Goal: Information Seeking & Learning: Learn about a topic

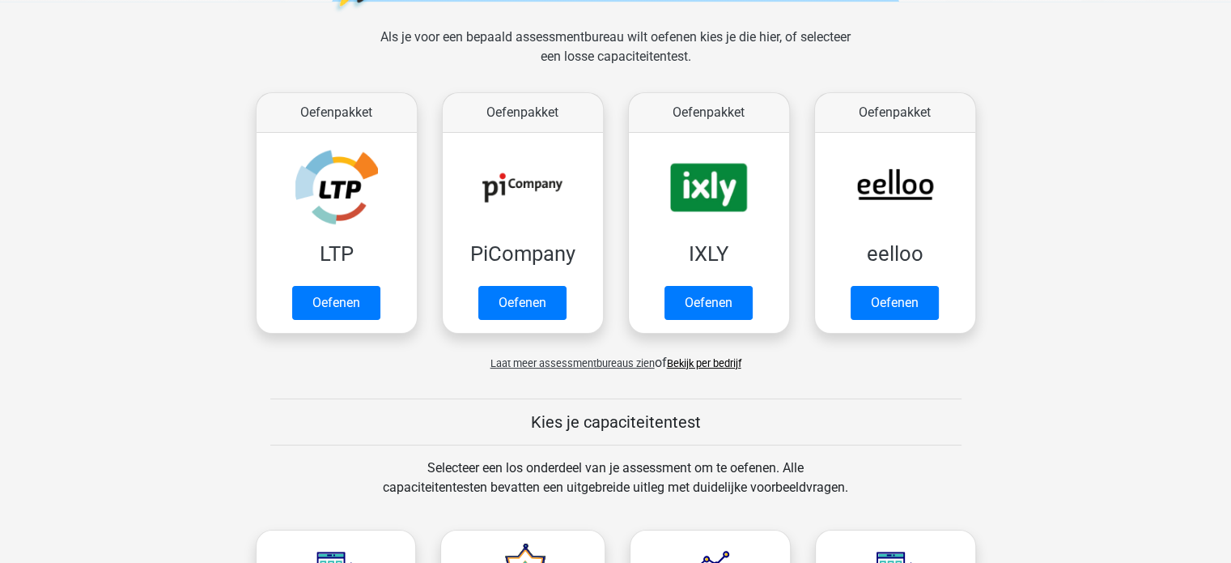
scroll to position [243, 0]
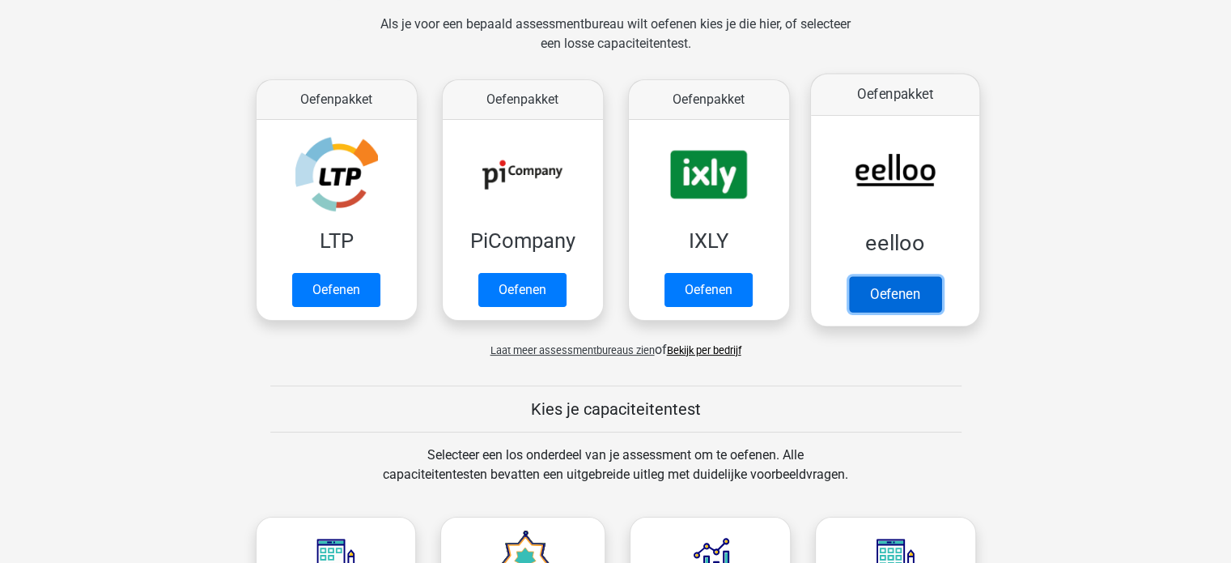
click at [903, 291] on link "Oefenen" at bounding box center [894, 294] width 92 height 36
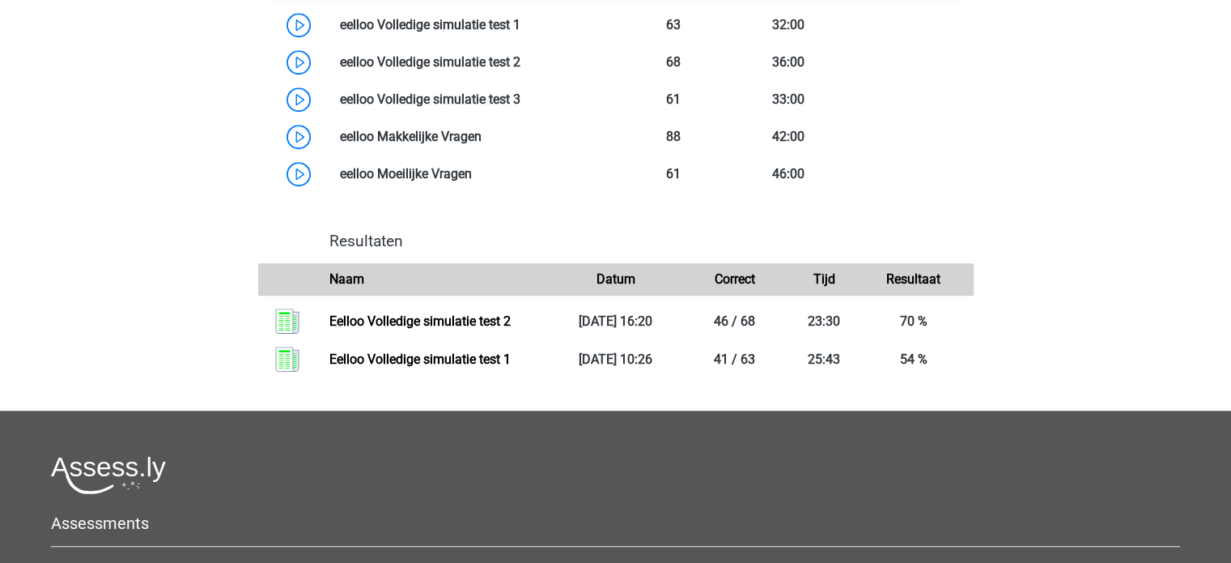
scroll to position [971, 0]
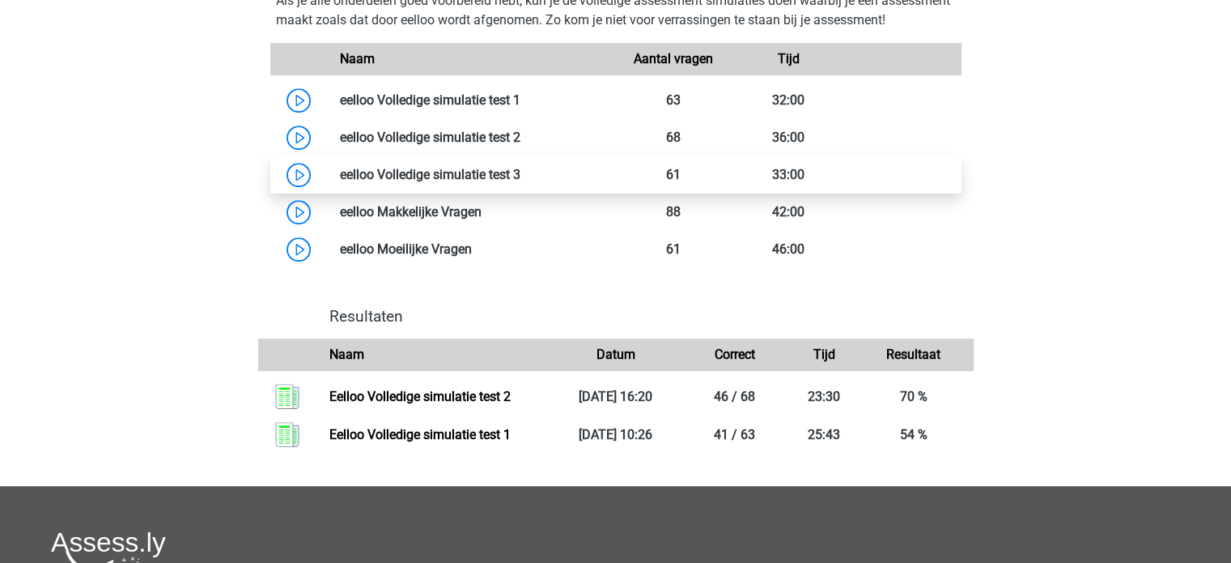
click at [521, 182] on link at bounding box center [521, 174] width 0 height 15
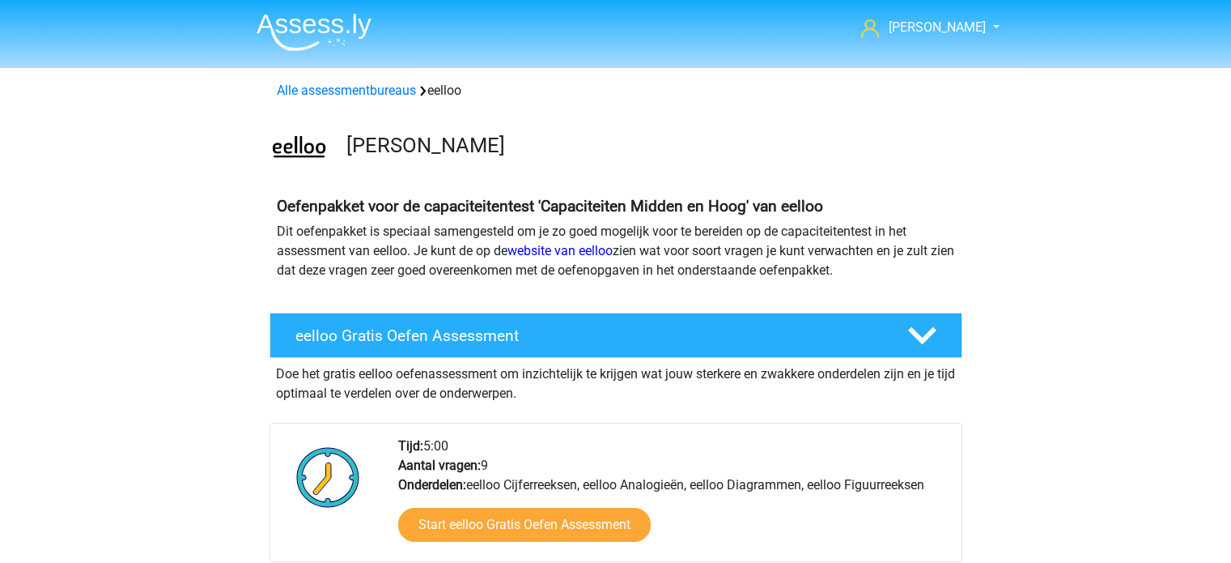
scroll to position [969, 0]
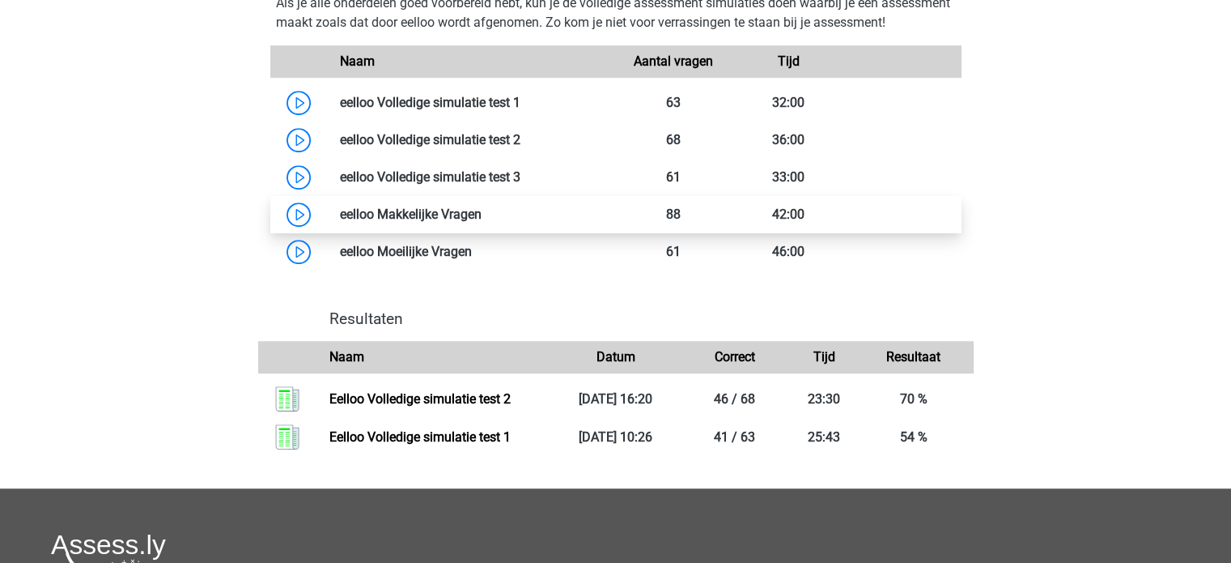
click at [482, 222] on link at bounding box center [482, 213] width 0 height 15
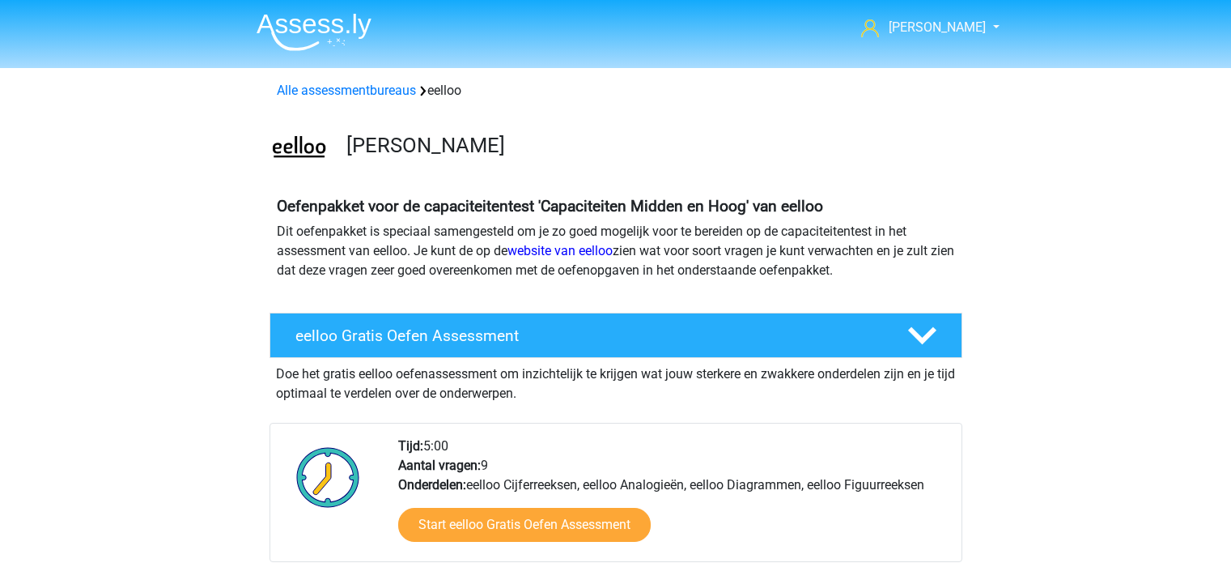
scroll to position [967, 0]
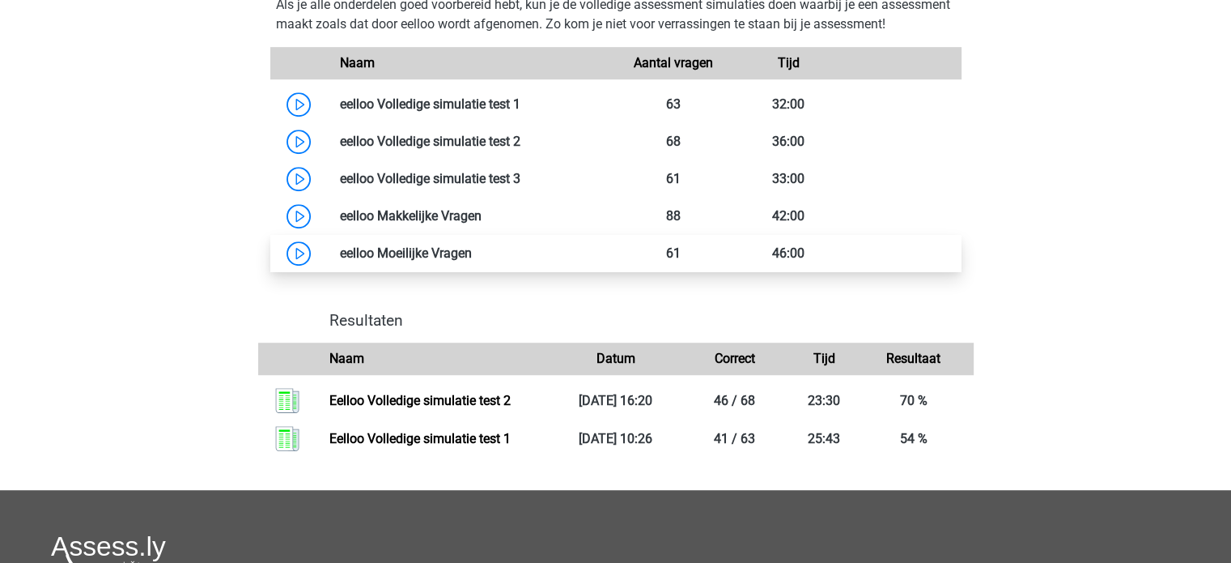
click at [472, 261] on link at bounding box center [472, 252] width 0 height 15
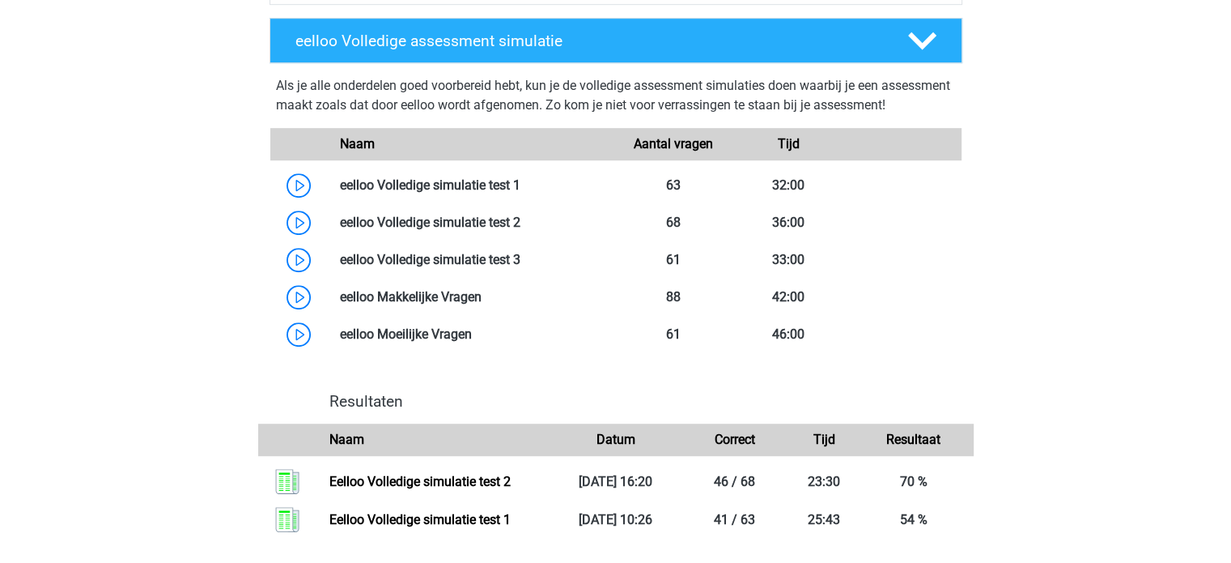
scroll to position [806, 0]
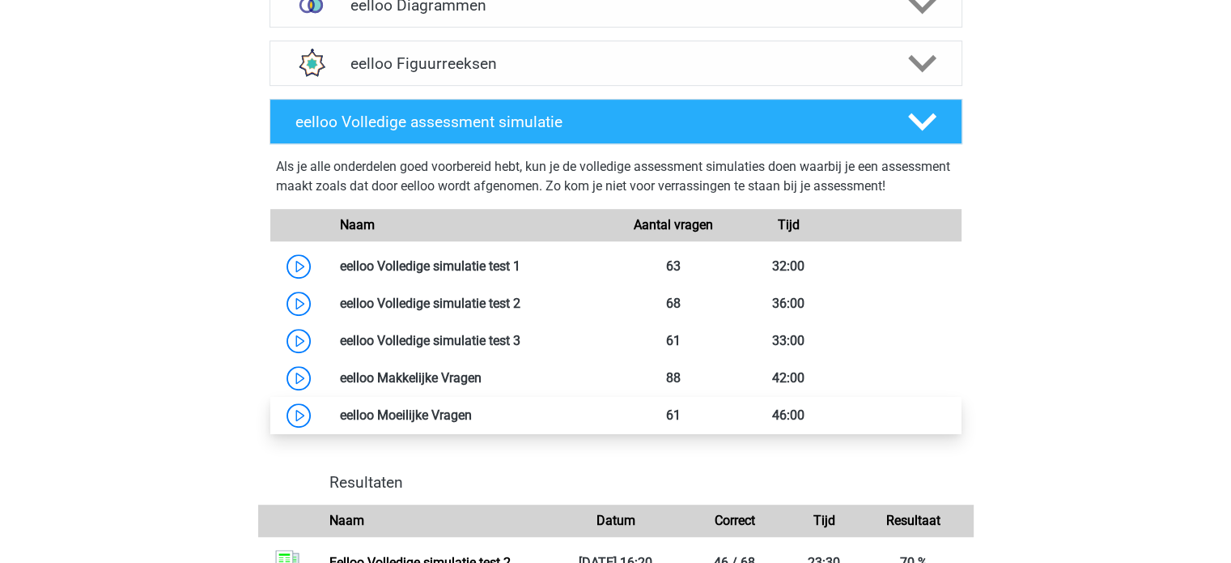
click at [472, 423] on link at bounding box center [472, 414] width 0 height 15
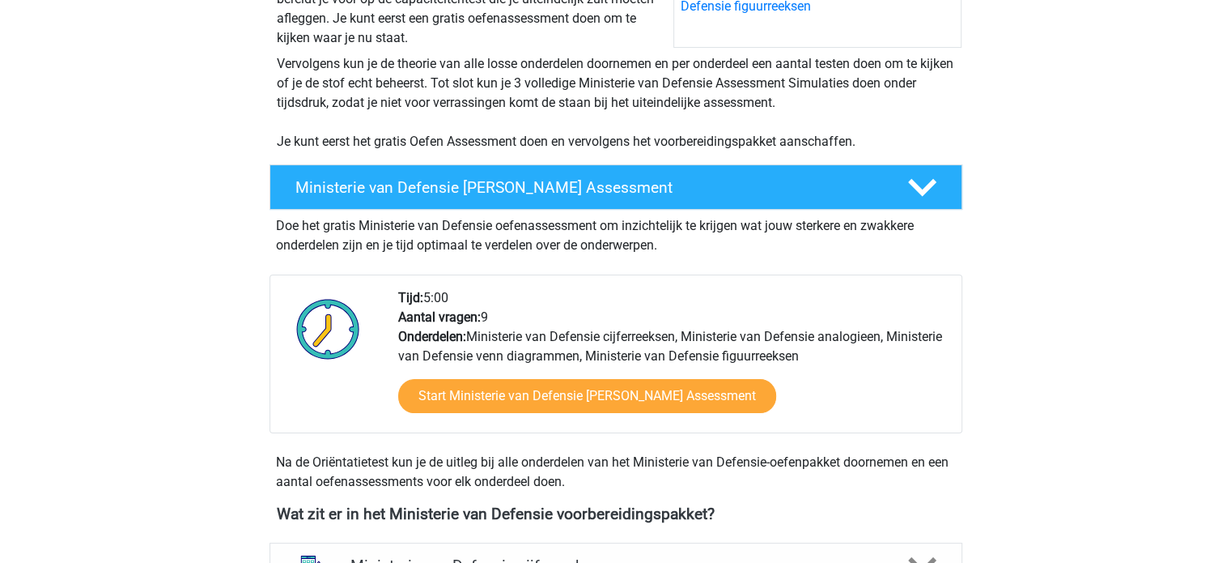
scroll to position [324, 0]
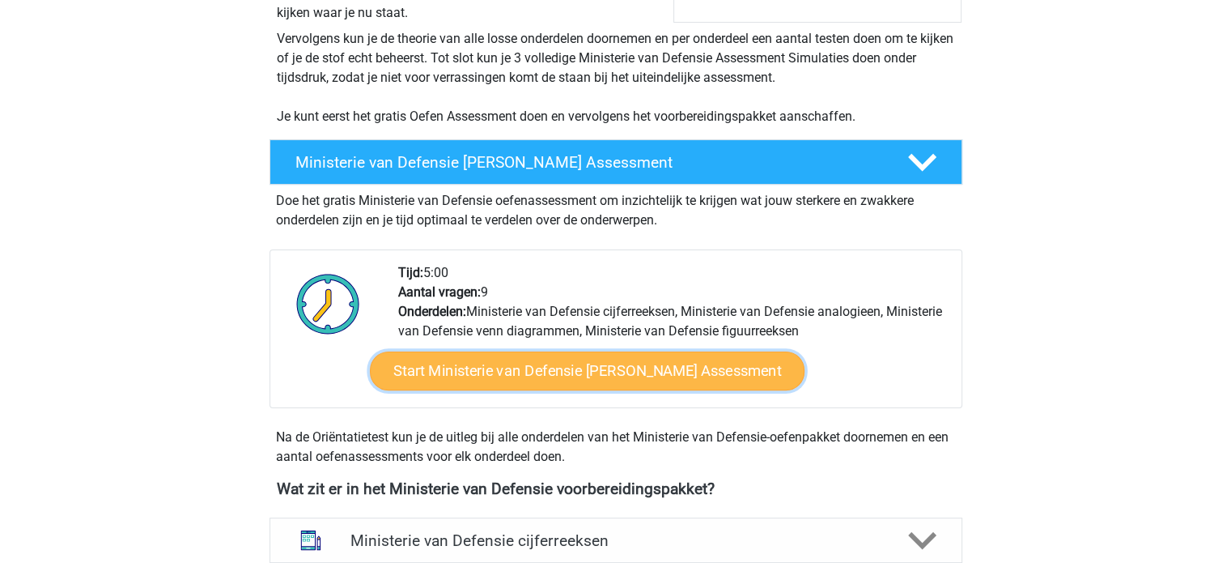
click at [674, 375] on link "Start Ministerie van Defensie Gratis Oefen Assessment" at bounding box center [586, 370] width 435 height 39
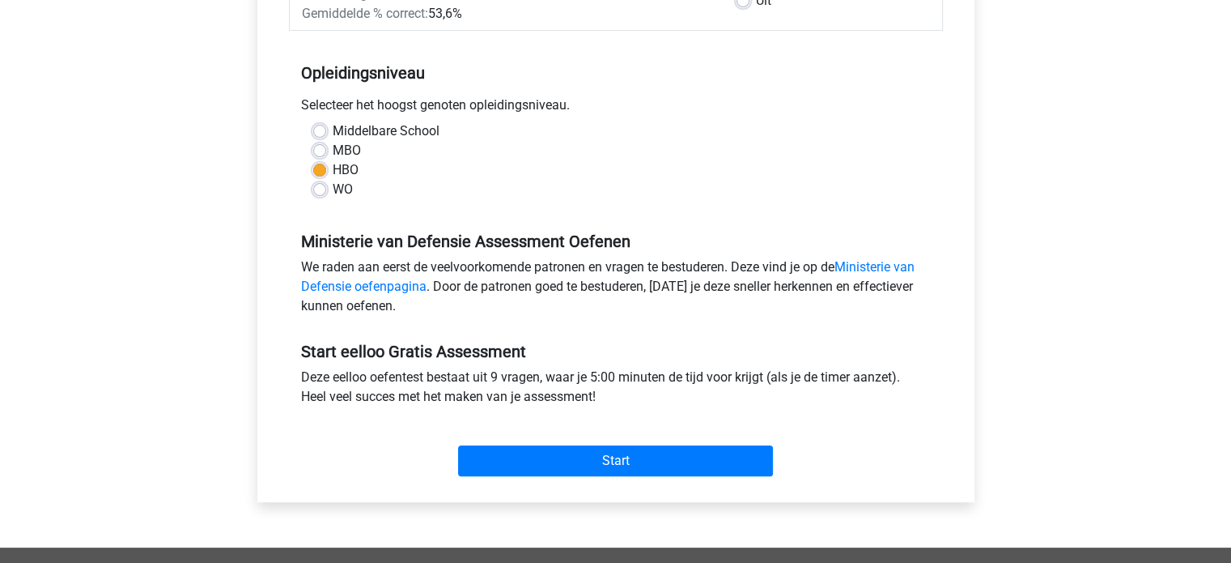
scroll to position [324, 0]
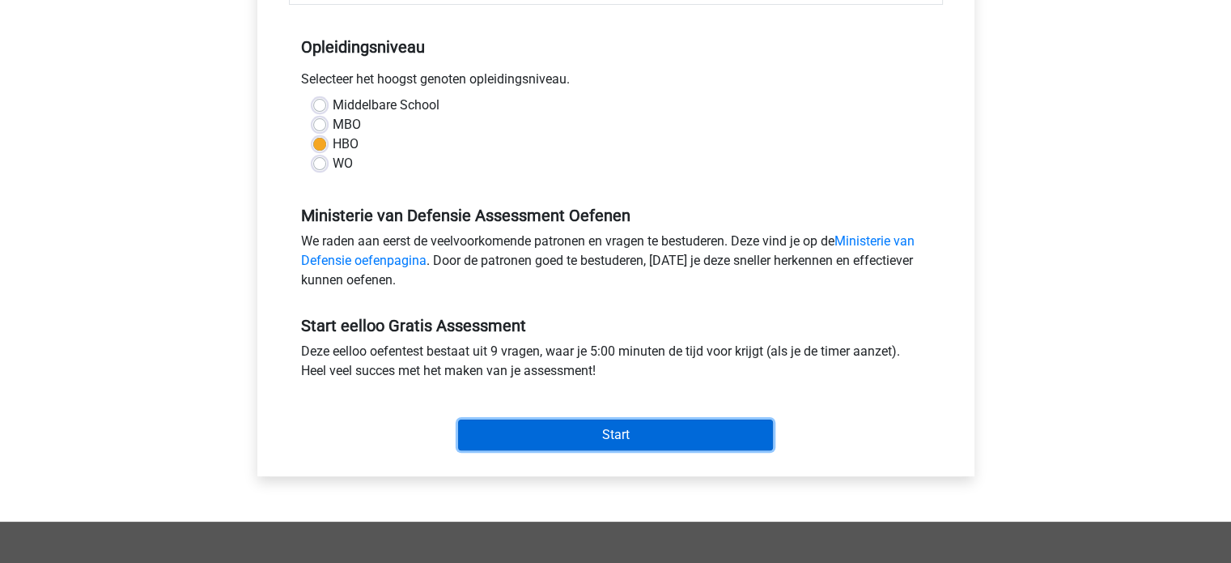
click at [621, 440] on input "Start" at bounding box center [615, 434] width 315 height 31
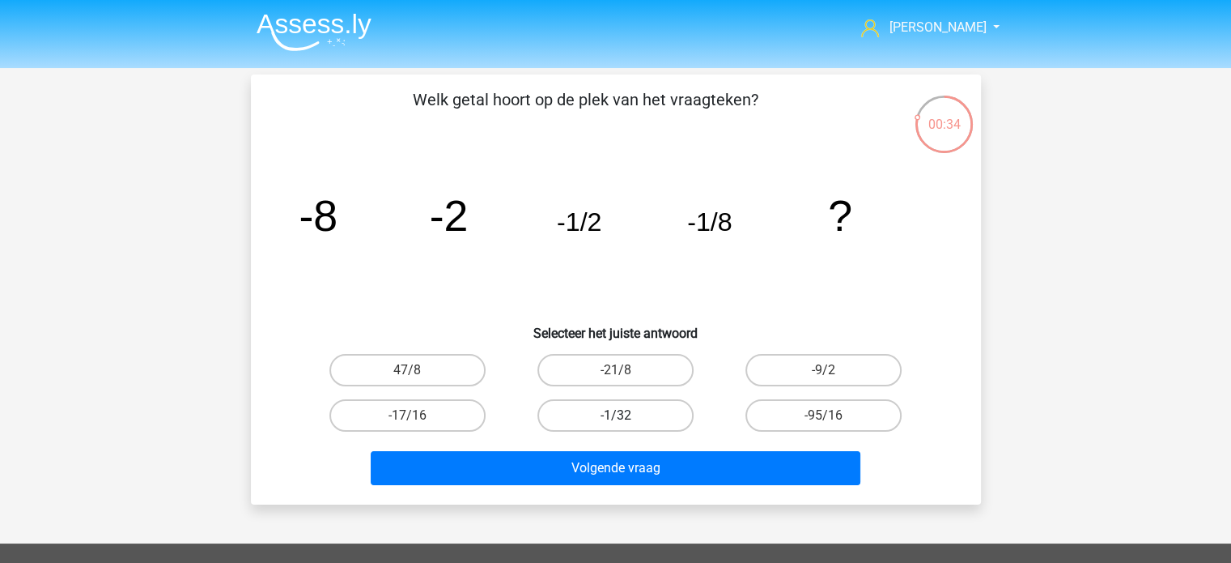
click at [602, 414] on label "-1/32" at bounding box center [616, 415] width 156 height 32
click at [615, 415] on input "-1/32" at bounding box center [620, 420] width 11 height 11
radio input "true"
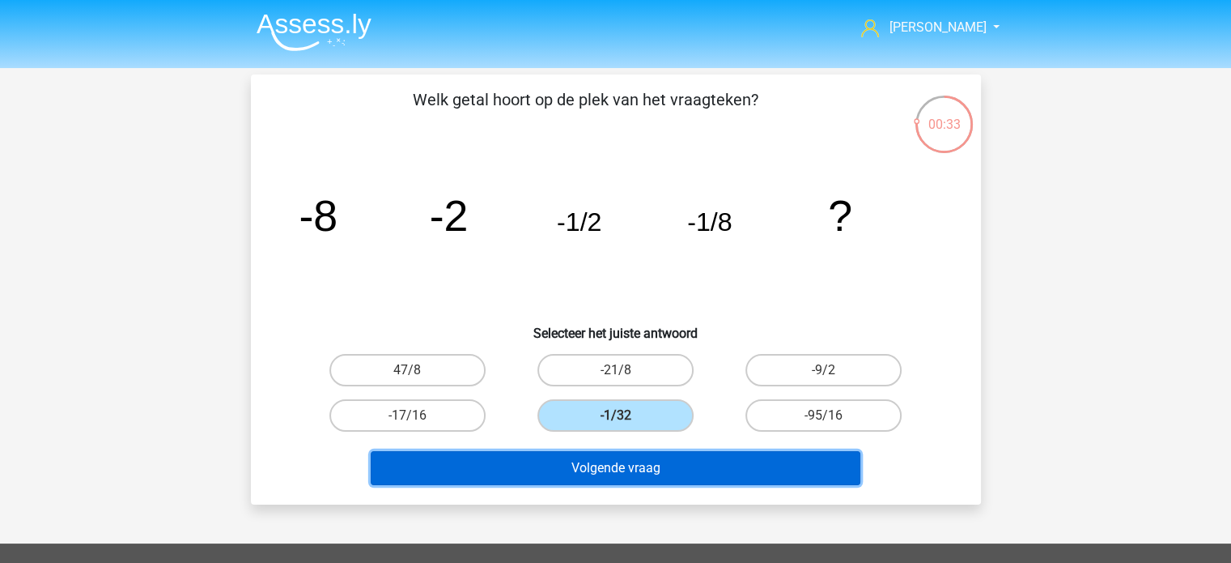
click at [593, 470] on button "Volgende vraag" at bounding box center [616, 468] width 490 height 34
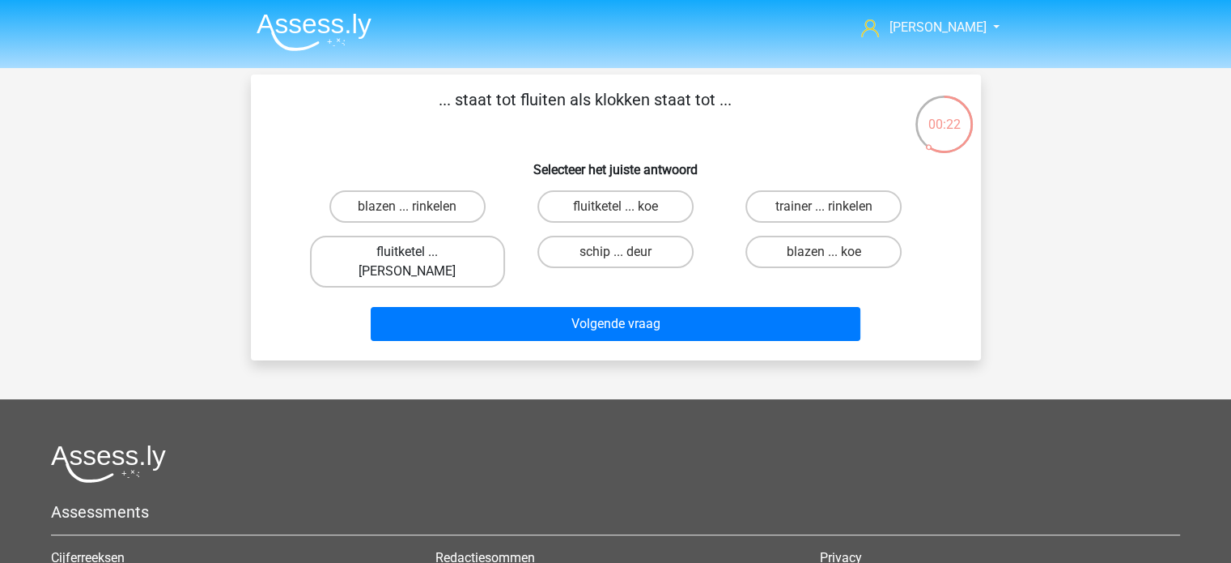
click at [426, 247] on label "fluitketel ... luiden" at bounding box center [407, 262] width 195 height 52
click at [418, 252] on input "fluitketel ... luiden" at bounding box center [412, 257] width 11 height 11
radio input "true"
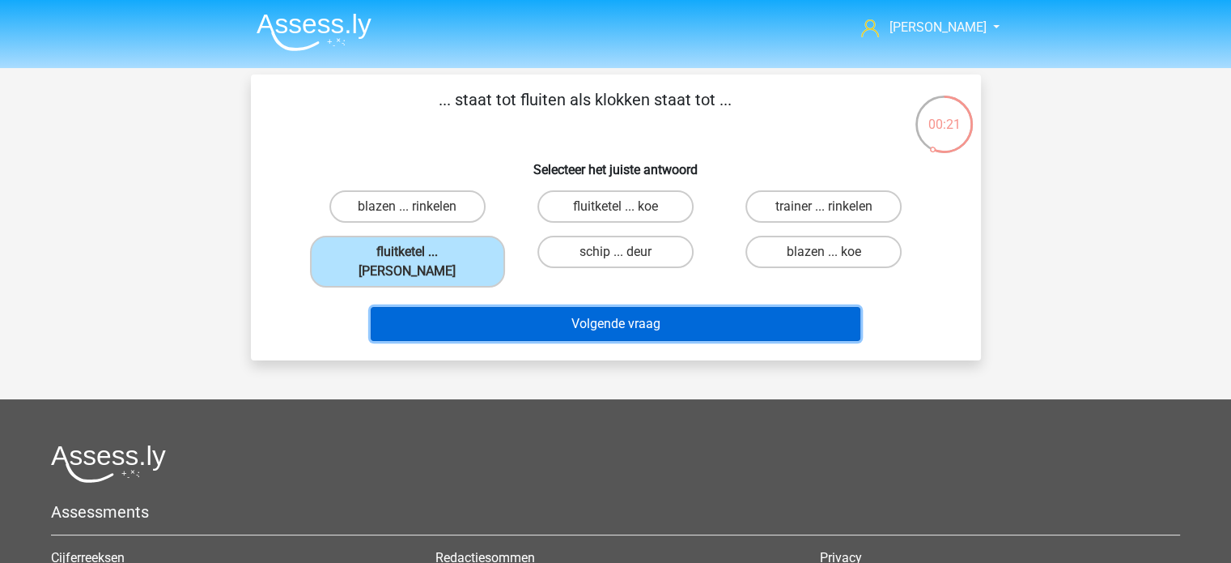
click at [591, 307] on button "Volgende vraag" at bounding box center [616, 324] width 490 height 34
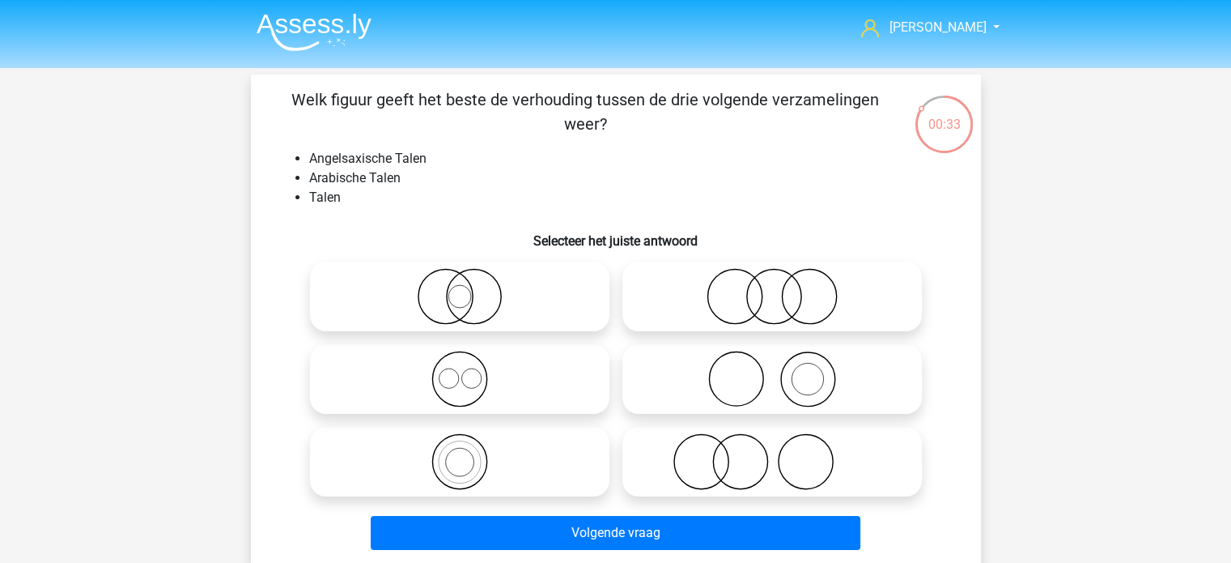
click at [461, 376] on icon at bounding box center [460, 379] width 287 height 57
click at [461, 371] on input "radio" at bounding box center [465, 365] width 11 height 11
radio input "true"
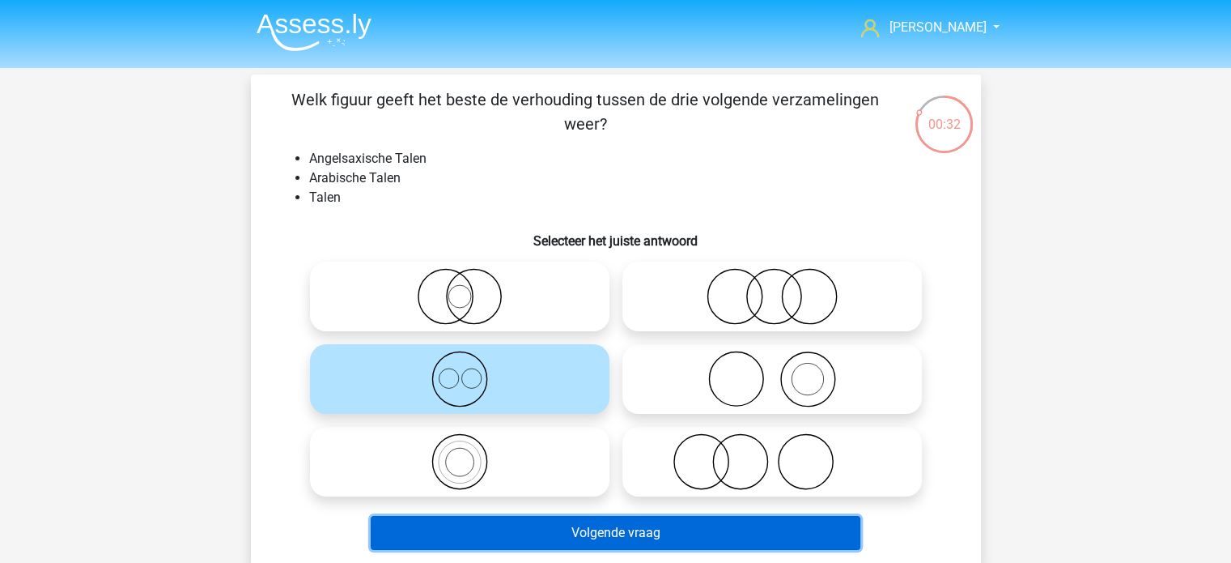
click at [580, 527] on button "Volgende vraag" at bounding box center [616, 533] width 490 height 34
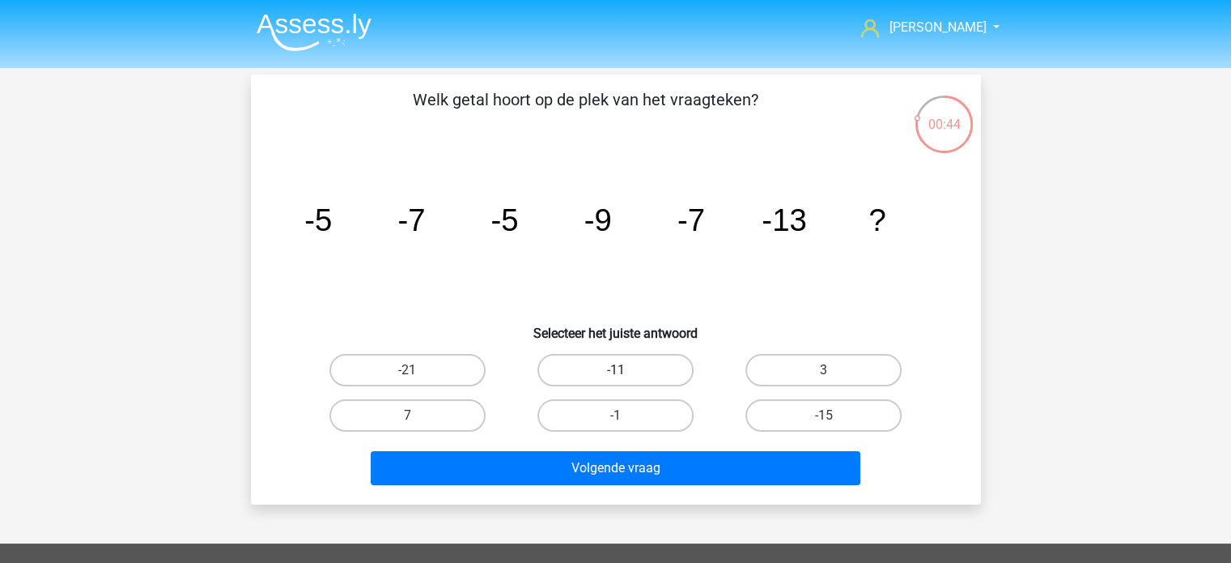
click at [602, 358] on label "-11" at bounding box center [616, 370] width 156 height 32
click at [615, 370] on input "-11" at bounding box center [620, 375] width 11 height 11
radio input "true"
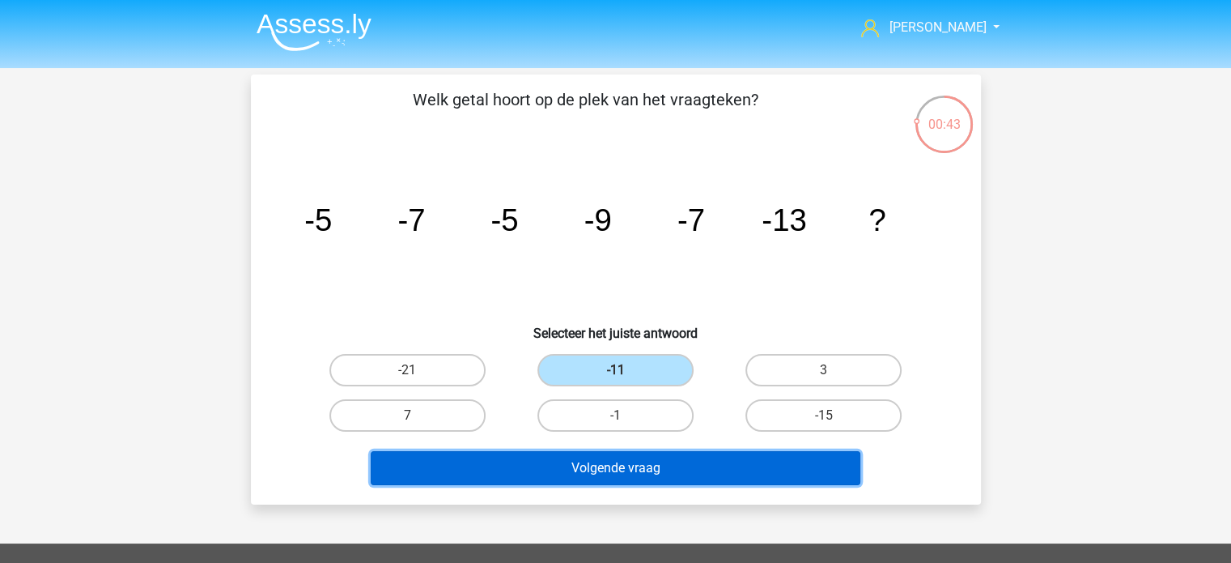
click at [596, 472] on button "Volgende vraag" at bounding box center [616, 468] width 490 height 34
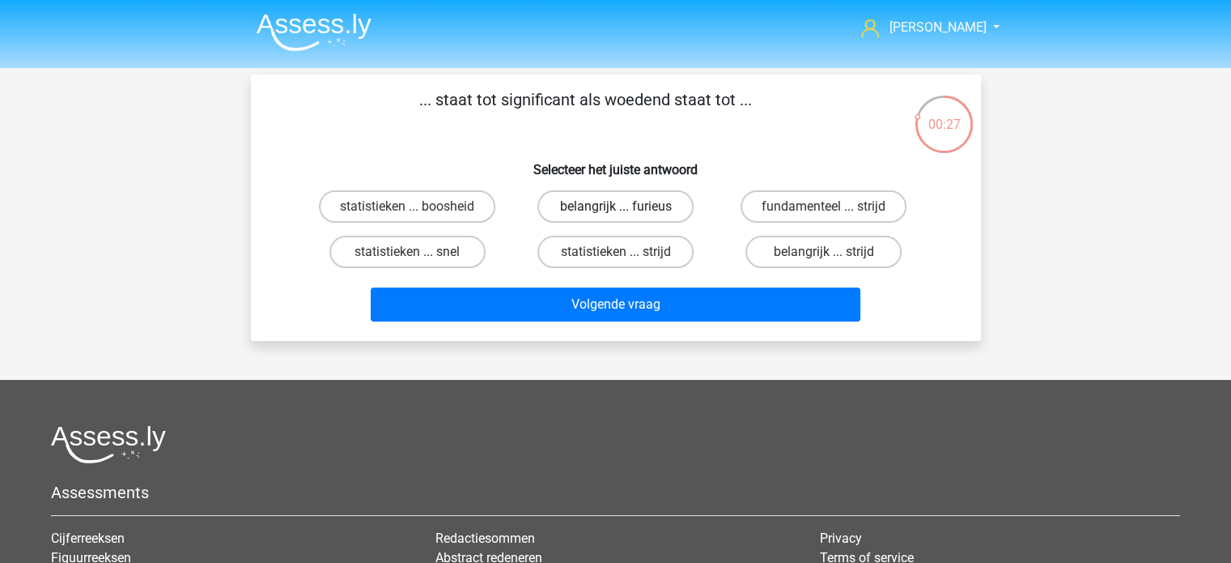
click at [593, 206] on label "belangrijk ... furieus" at bounding box center [616, 206] width 156 height 32
click at [615, 206] on input "belangrijk ... furieus" at bounding box center [620, 211] width 11 height 11
radio input "true"
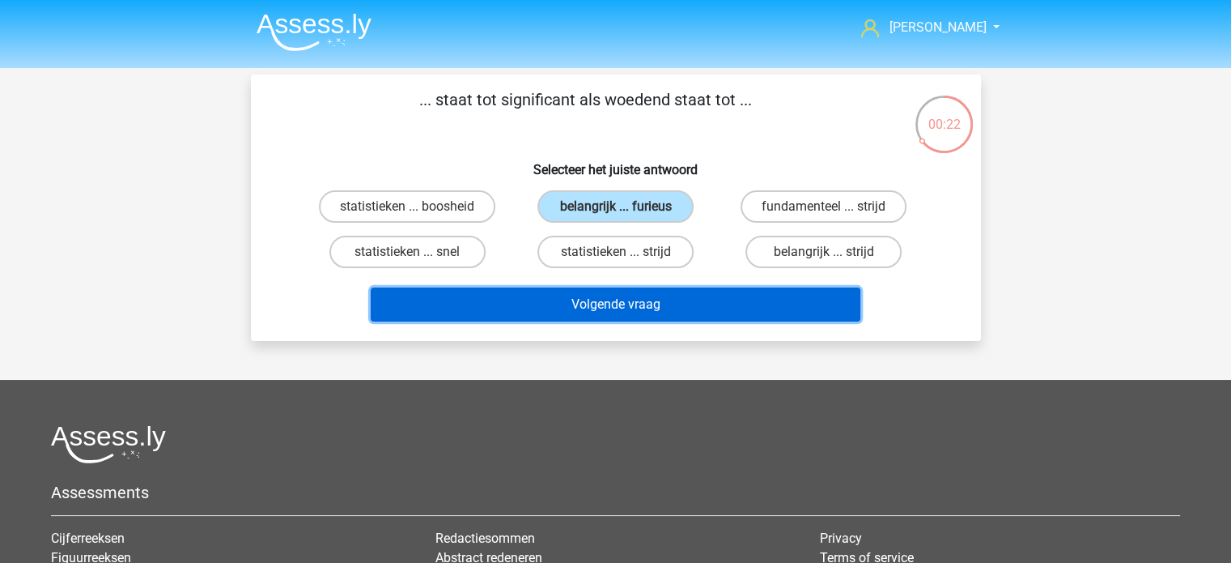
click at [574, 300] on button "Volgende vraag" at bounding box center [616, 304] width 490 height 34
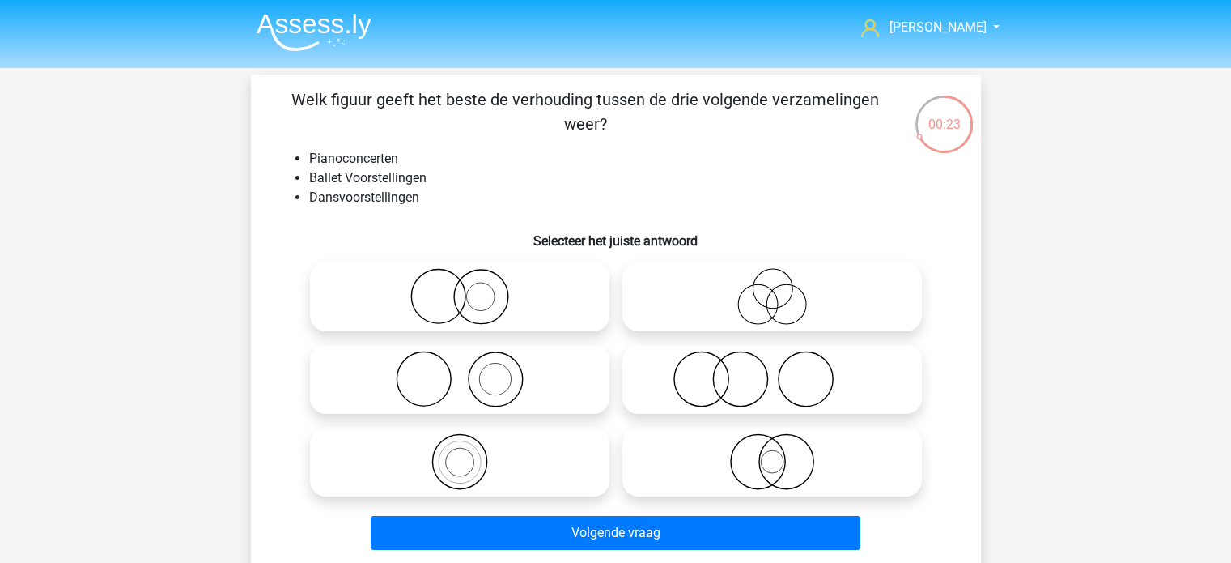
scroll to position [81, 0]
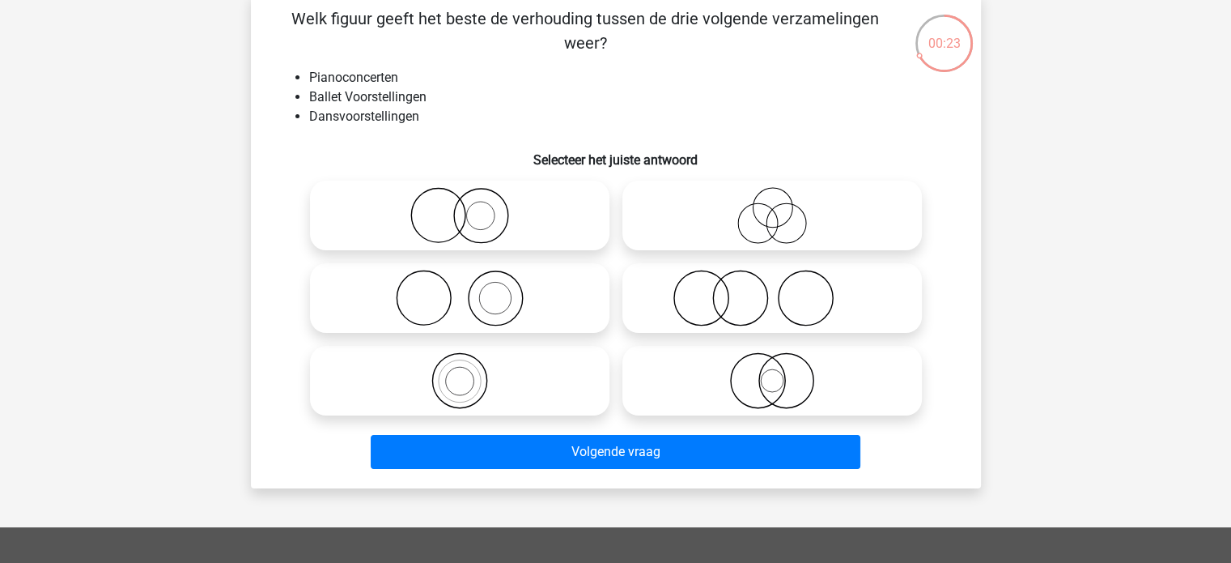
click at [732, 302] on icon at bounding box center [772, 298] width 287 height 57
click at [772, 290] on input "radio" at bounding box center [777, 284] width 11 height 11
radio input "true"
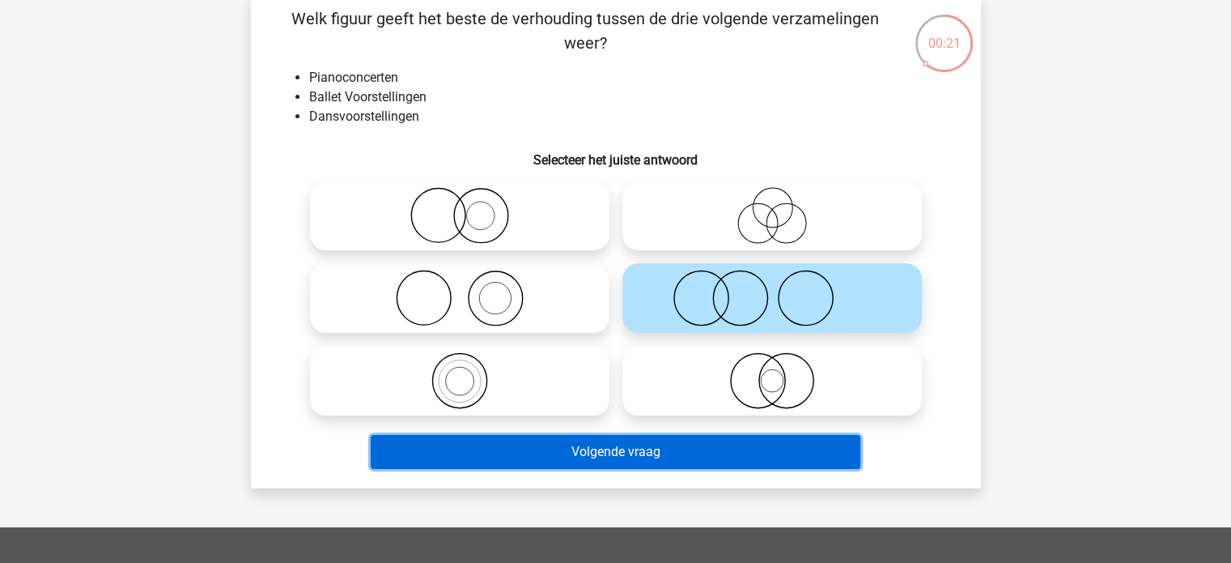
click at [657, 449] on button "Volgende vraag" at bounding box center [616, 452] width 490 height 34
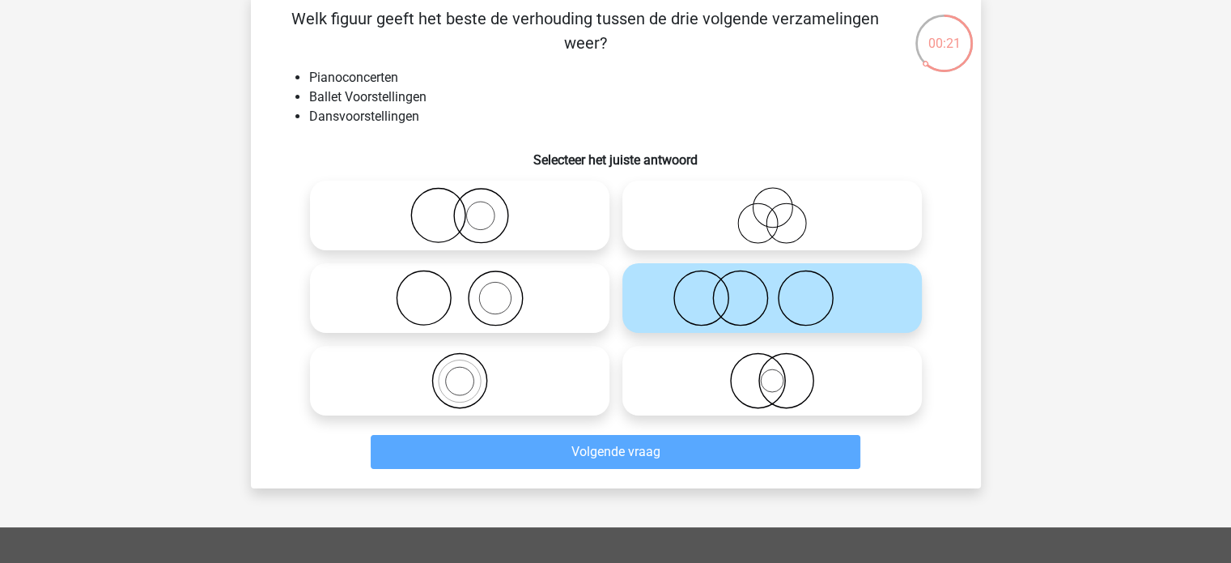
scroll to position [74, 0]
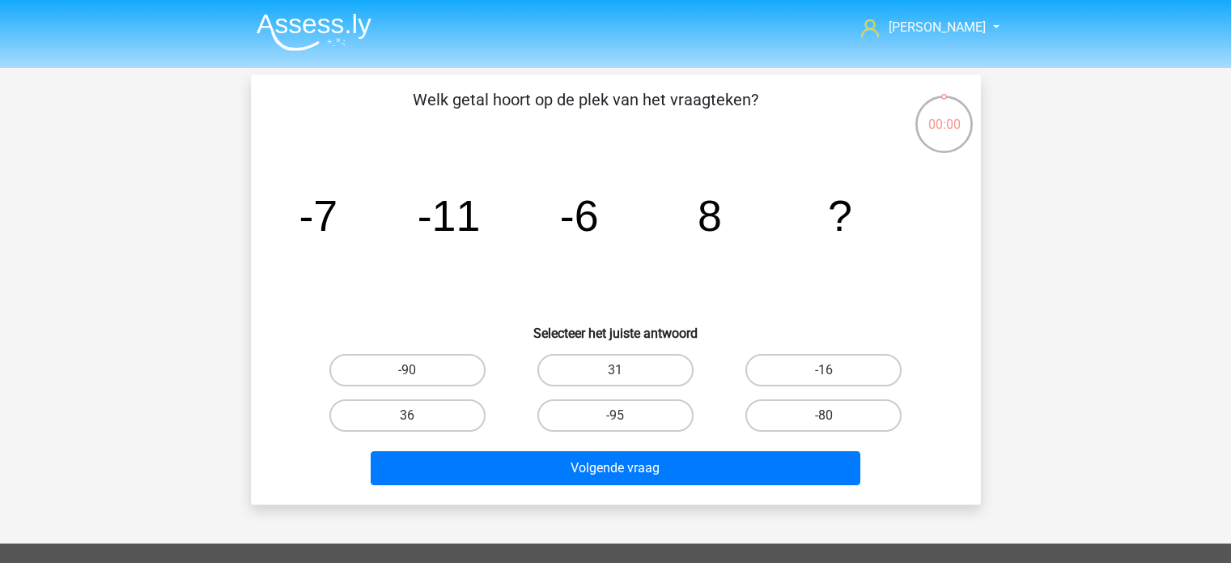
scroll to position [74, 0]
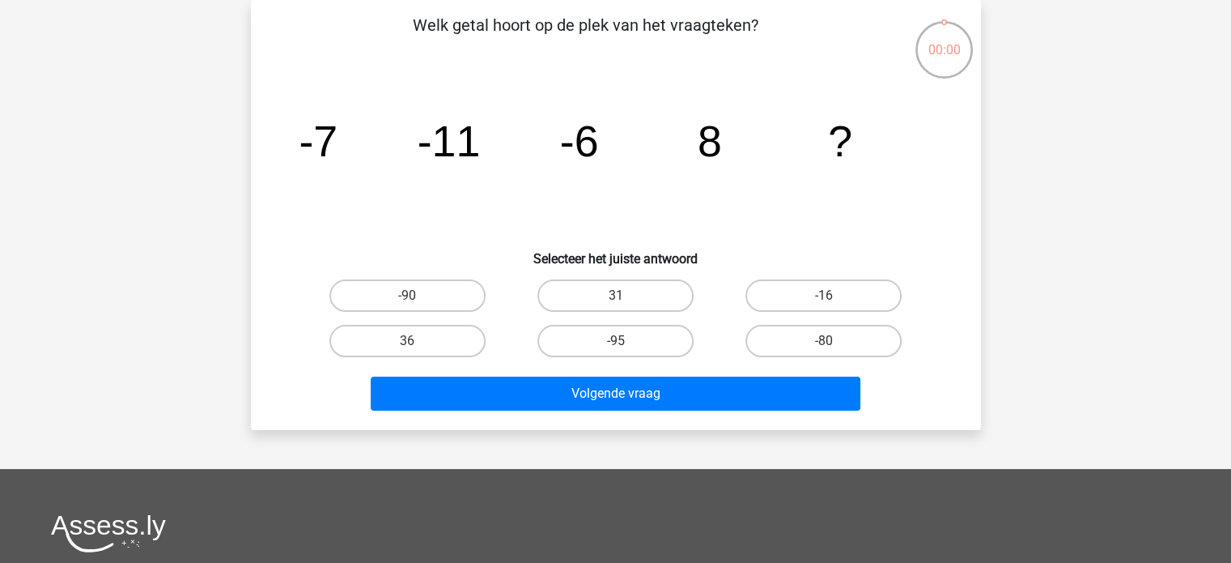
click at [623, 297] on input "31" at bounding box center [620, 300] width 11 height 11
radio input "true"
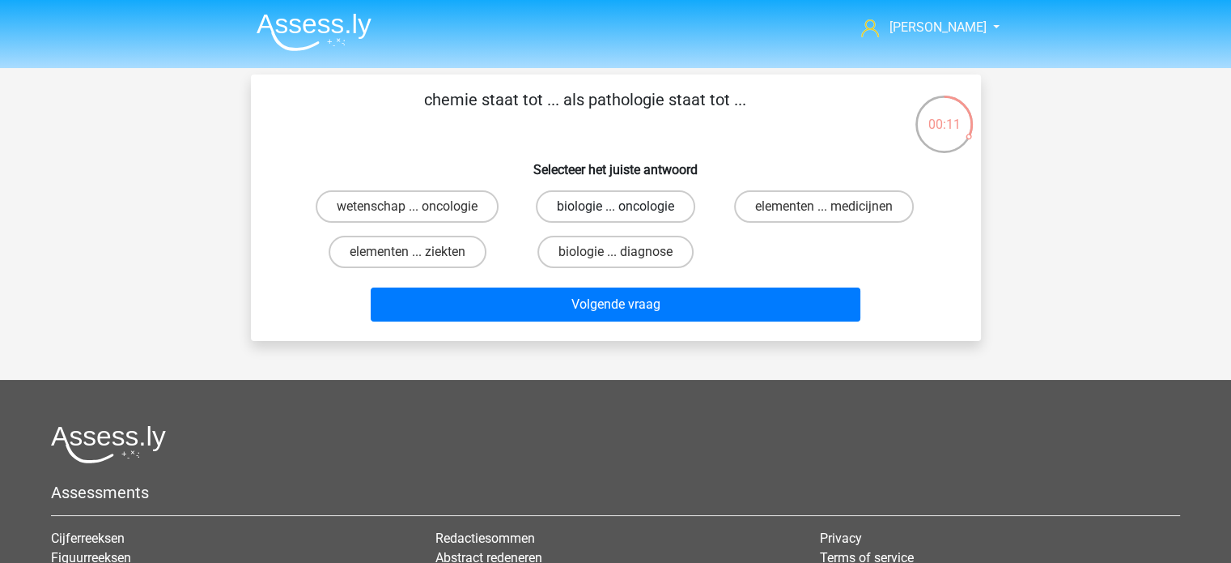
click at [615, 203] on label "biologie ... oncologie" at bounding box center [615, 206] width 159 height 32
click at [615, 206] on input "biologie ... oncologie" at bounding box center [620, 211] width 11 height 11
radio input "true"
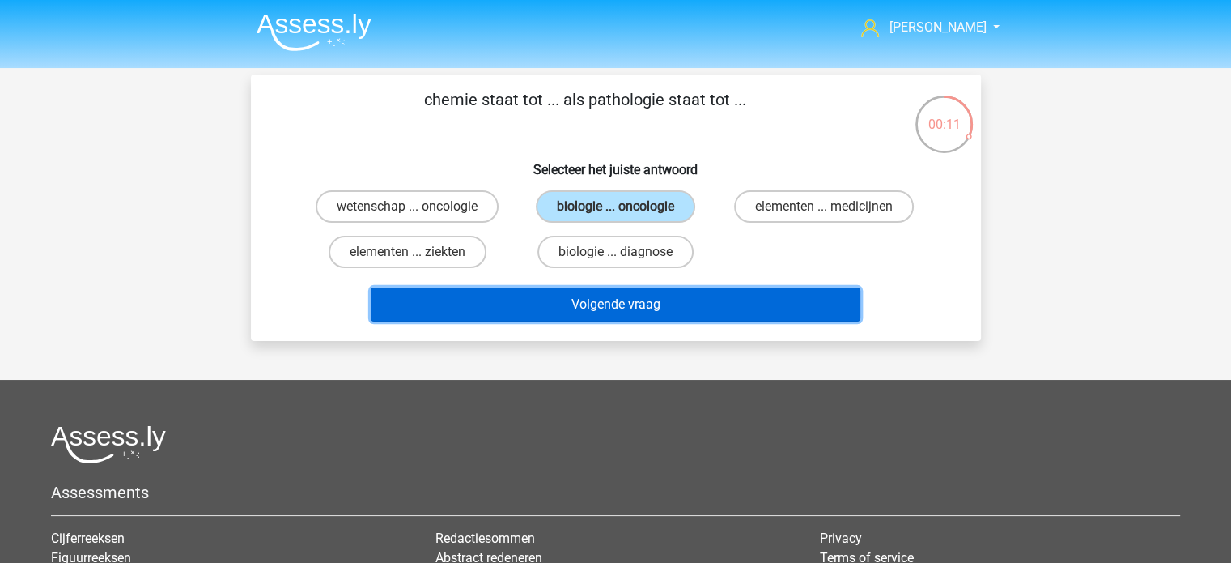
click at [690, 297] on button "Volgende vraag" at bounding box center [616, 304] width 490 height 34
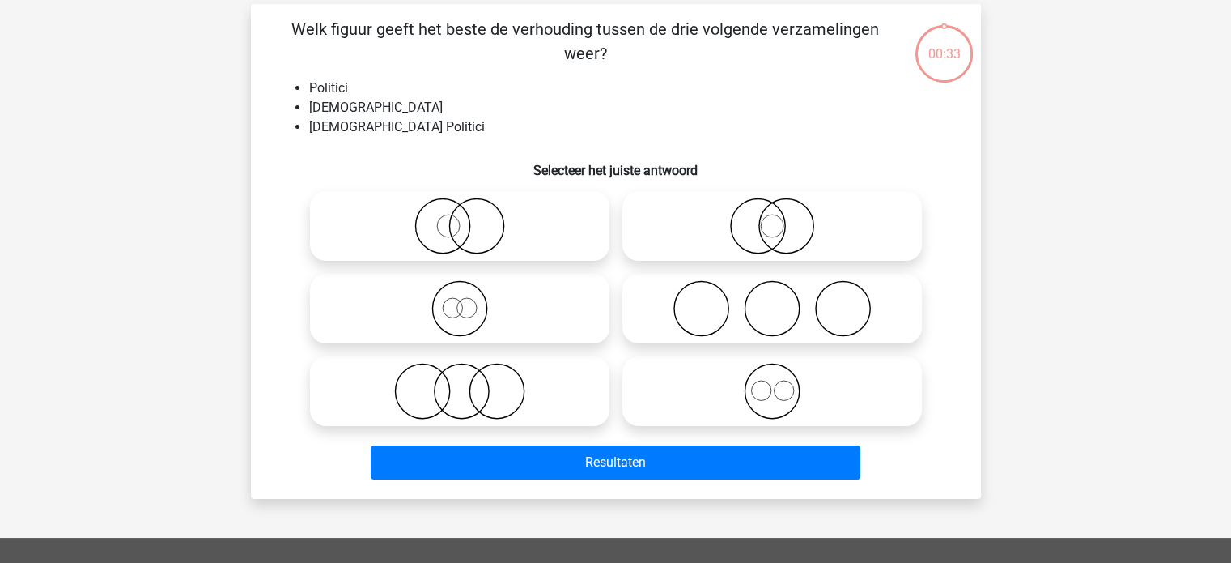
scroll to position [74, 0]
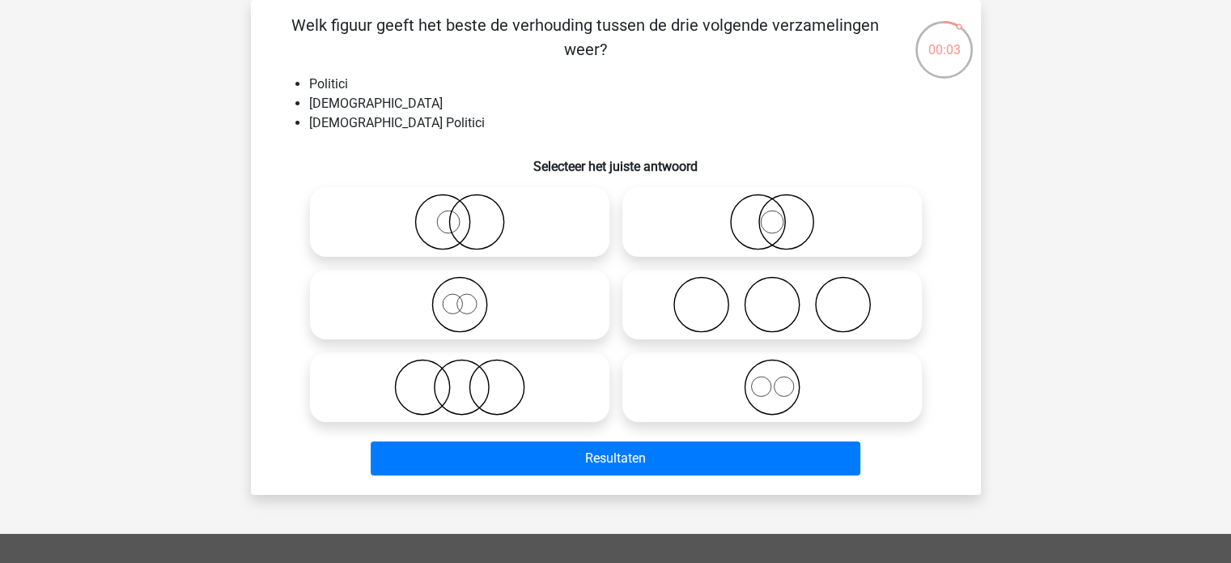
click at [461, 223] on icon at bounding box center [460, 221] width 287 height 57
click at [461, 214] on input "radio" at bounding box center [465, 208] width 11 height 11
radio input "true"
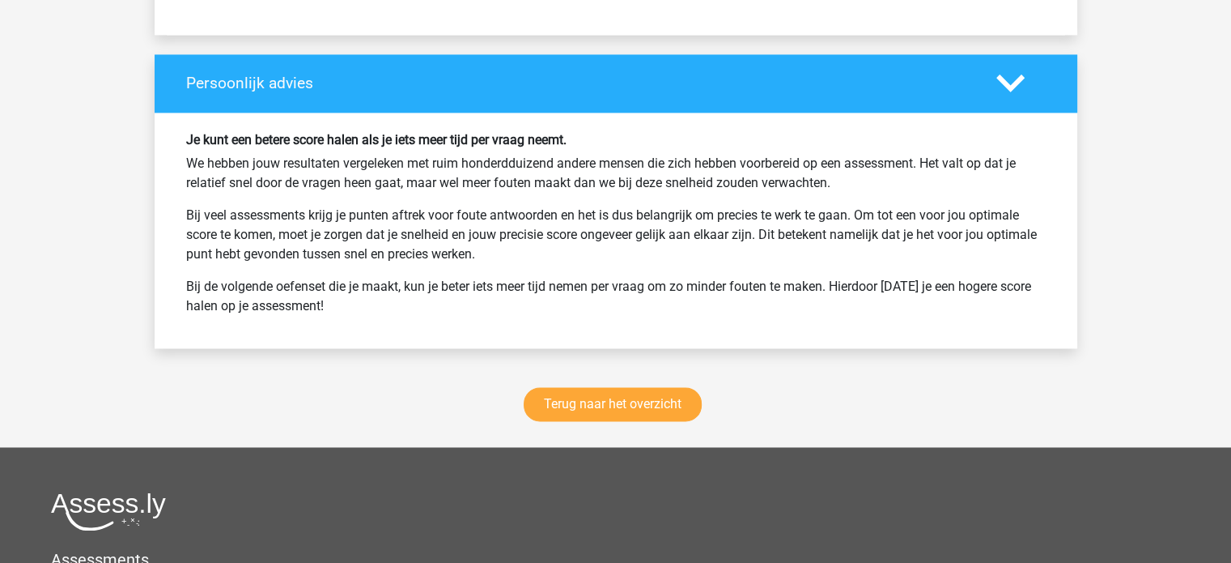
scroll to position [2510, 0]
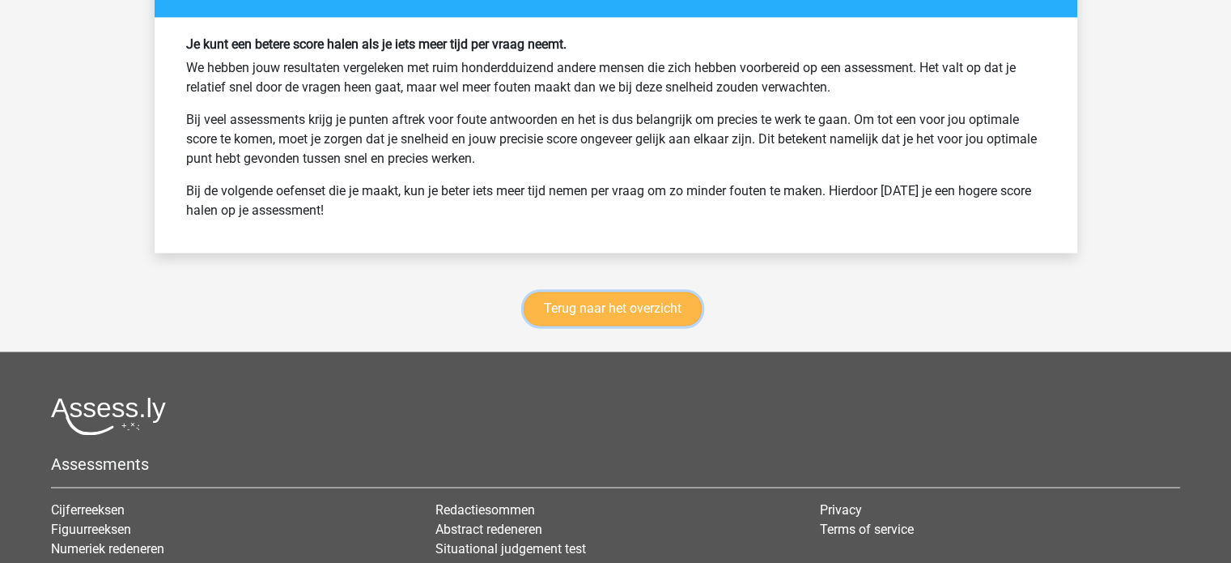
click at [555, 295] on link "Terug naar het overzicht" at bounding box center [613, 308] width 178 height 34
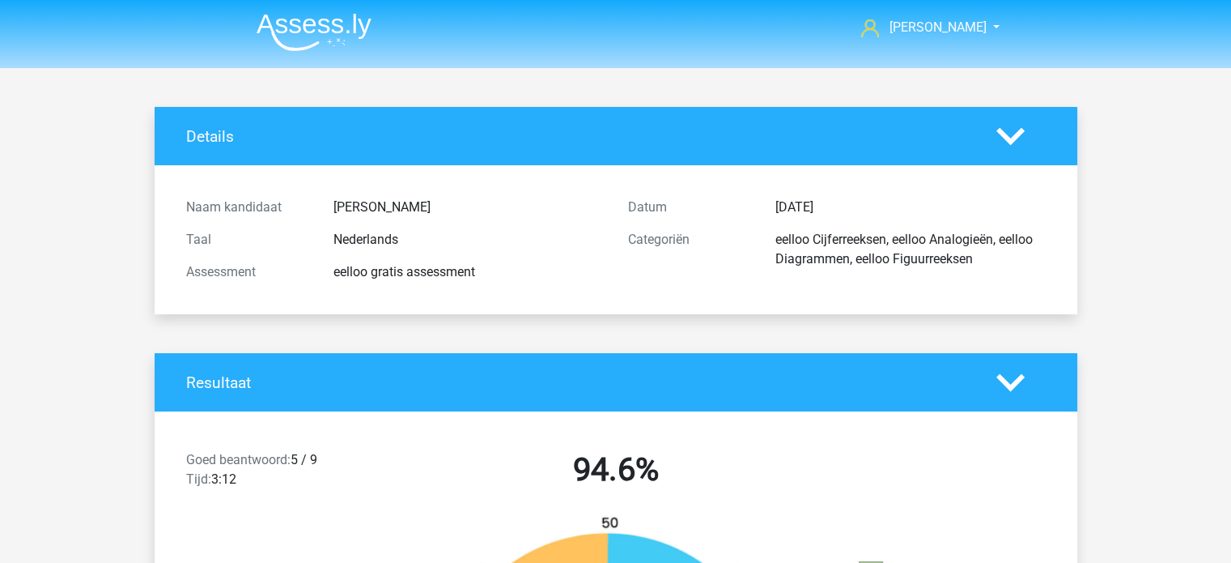
click at [332, 24] on img at bounding box center [314, 32] width 115 height 38
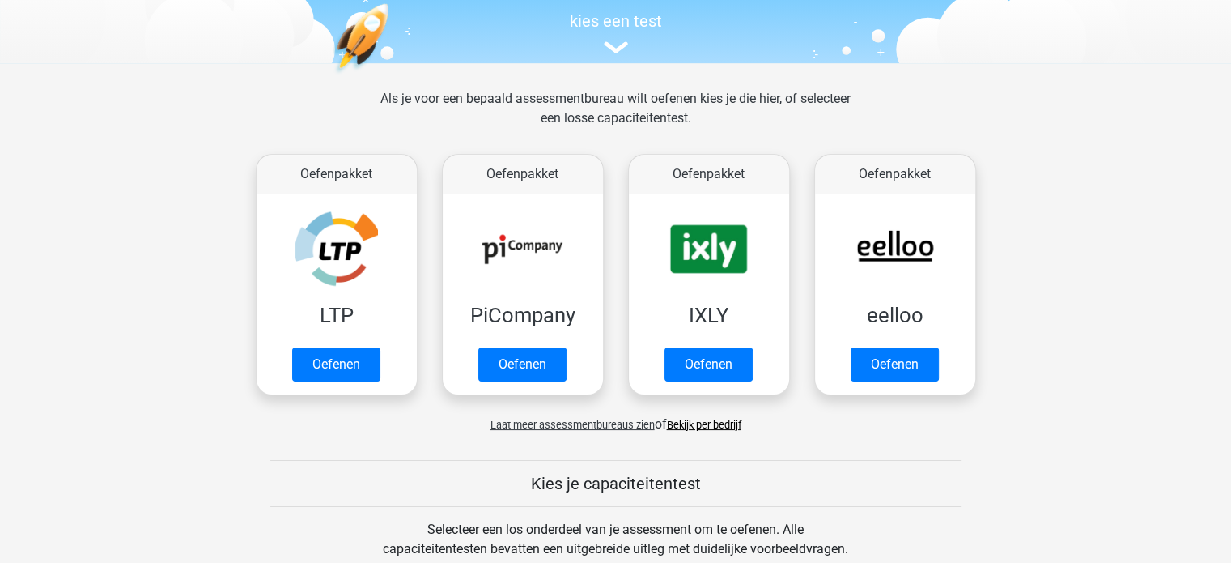
scroll to position [139, 0]
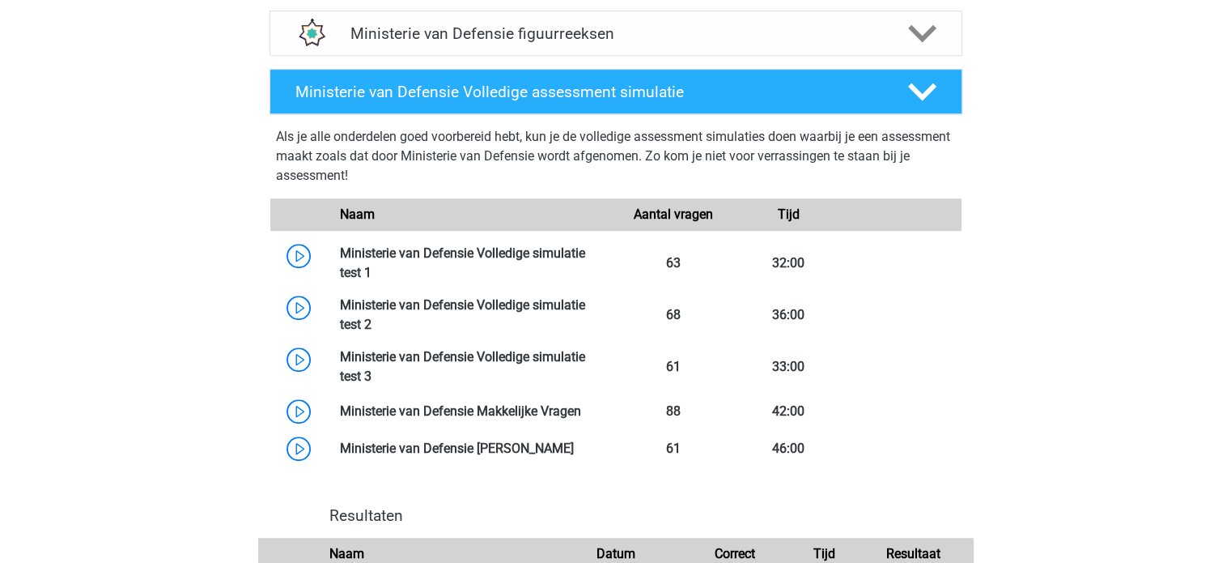
scroll to position [1034, 0]
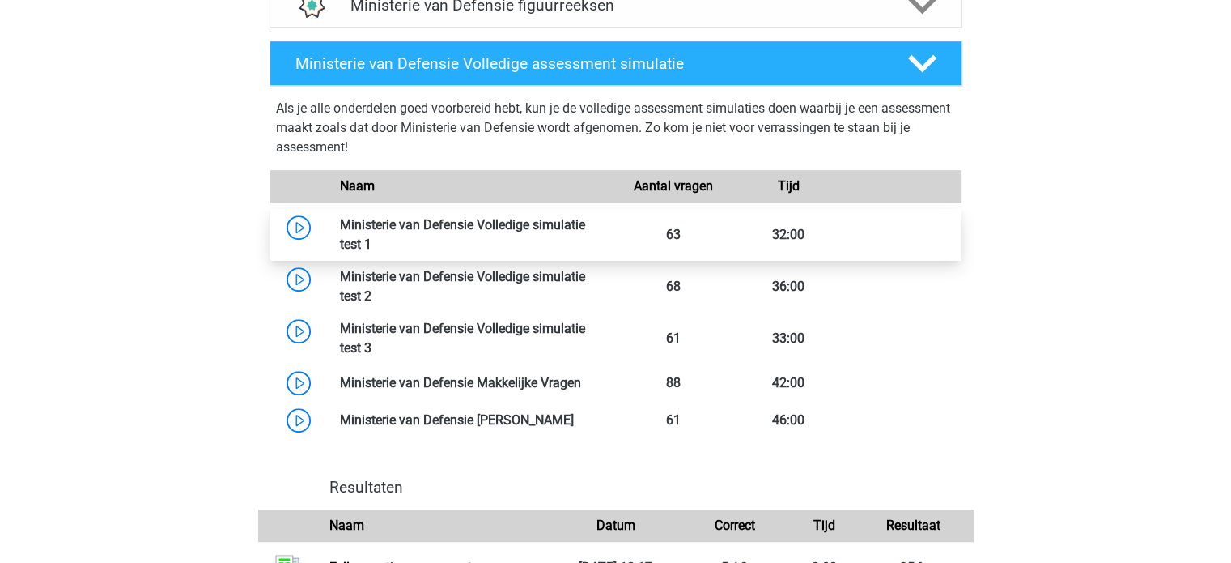
click at [372, 236] on link at bounding box center [372, 243] width 0 height 15
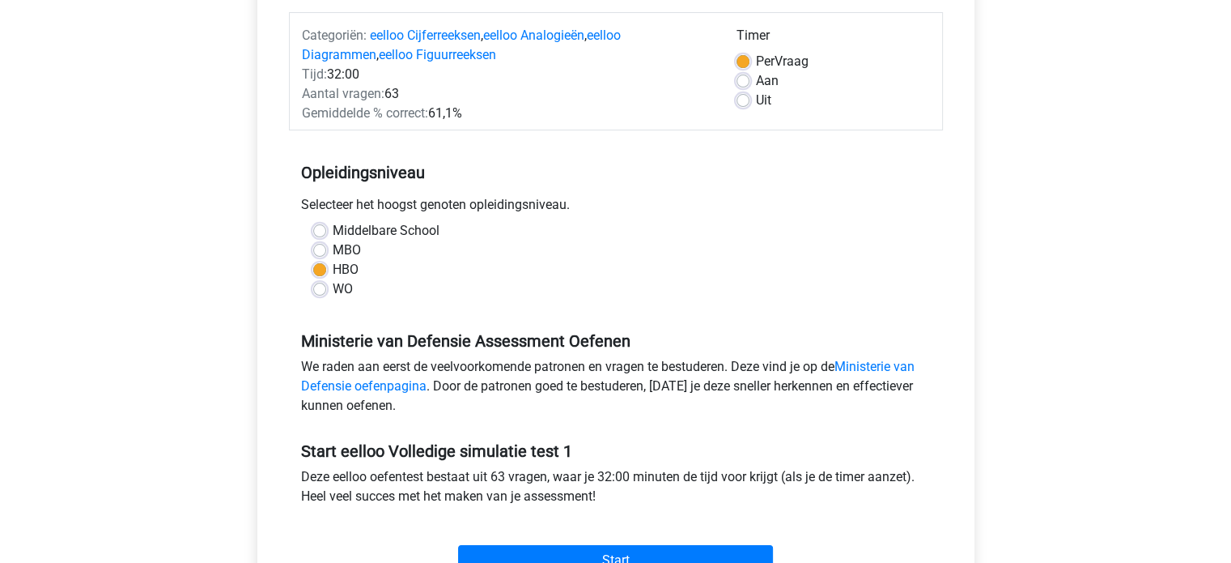
scroll to position [324, 0]
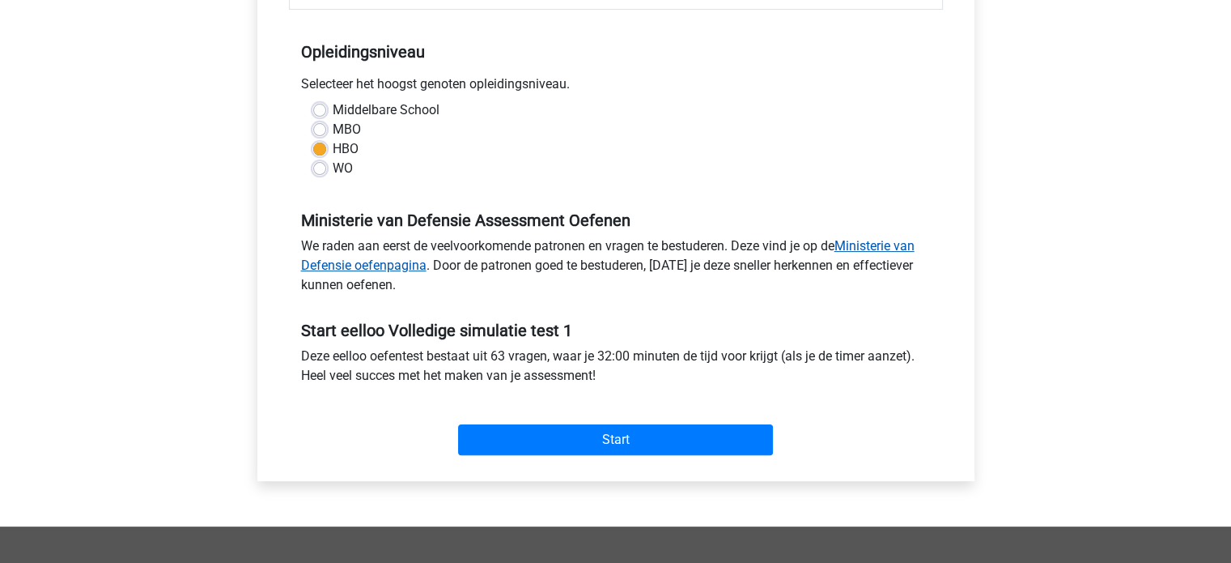
click at [375, 266] on link "Ministerie van Defensie oefenpagina" at bounding box center [608, 255] width 614 height 35
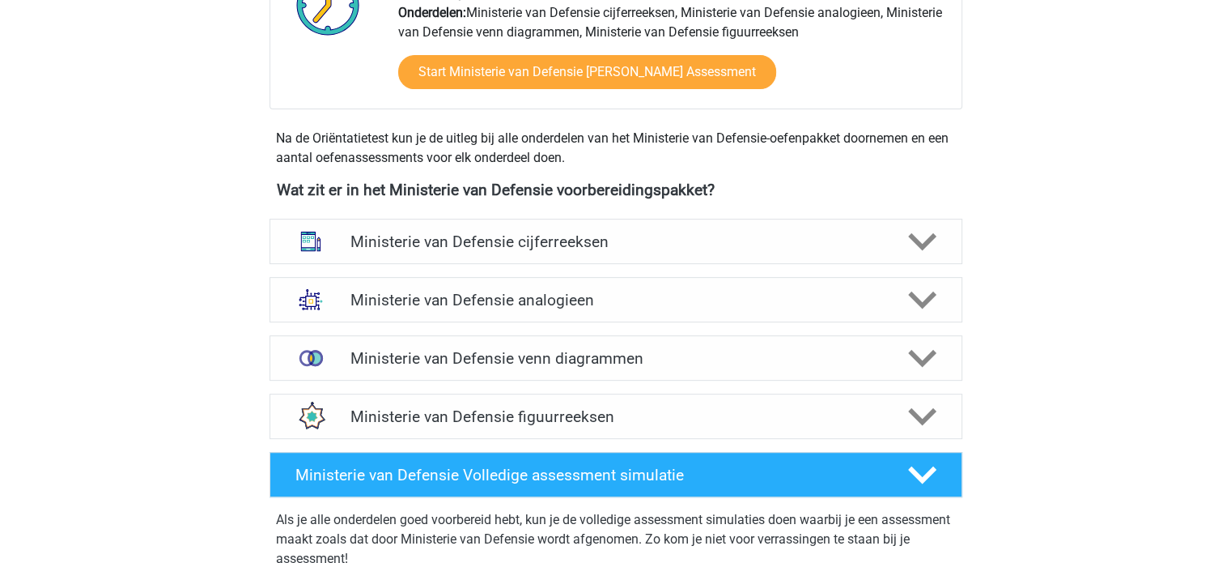
scroll to position [648, 0]
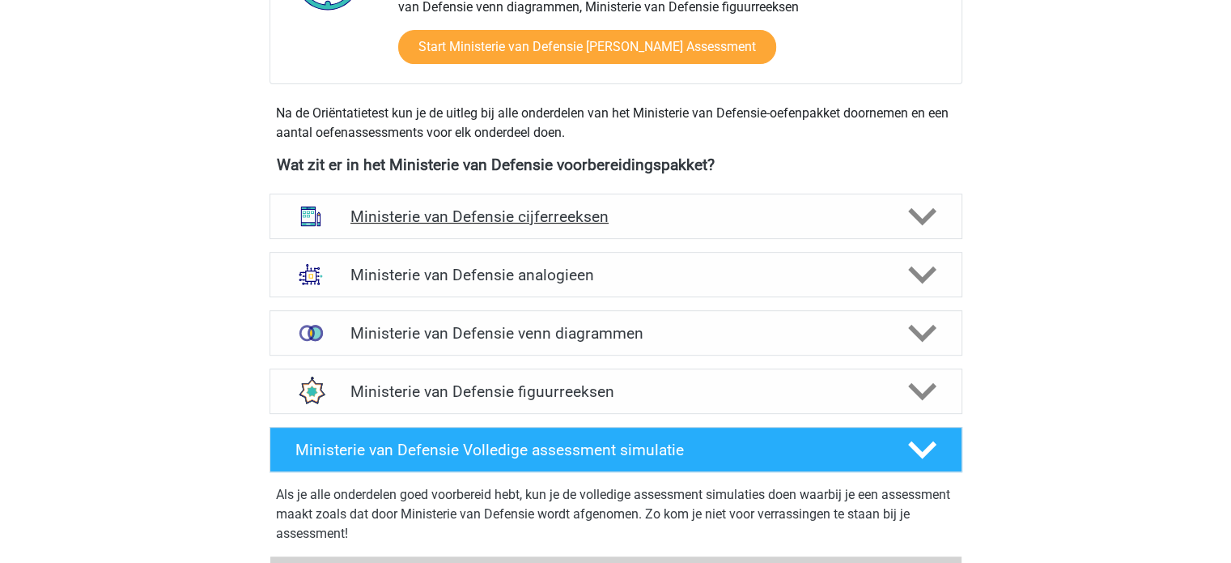
click at [492, 223] on h4 "Ministerie van Defensie cijferreeksen" at bounding box center [616, 216] width 530 height 19
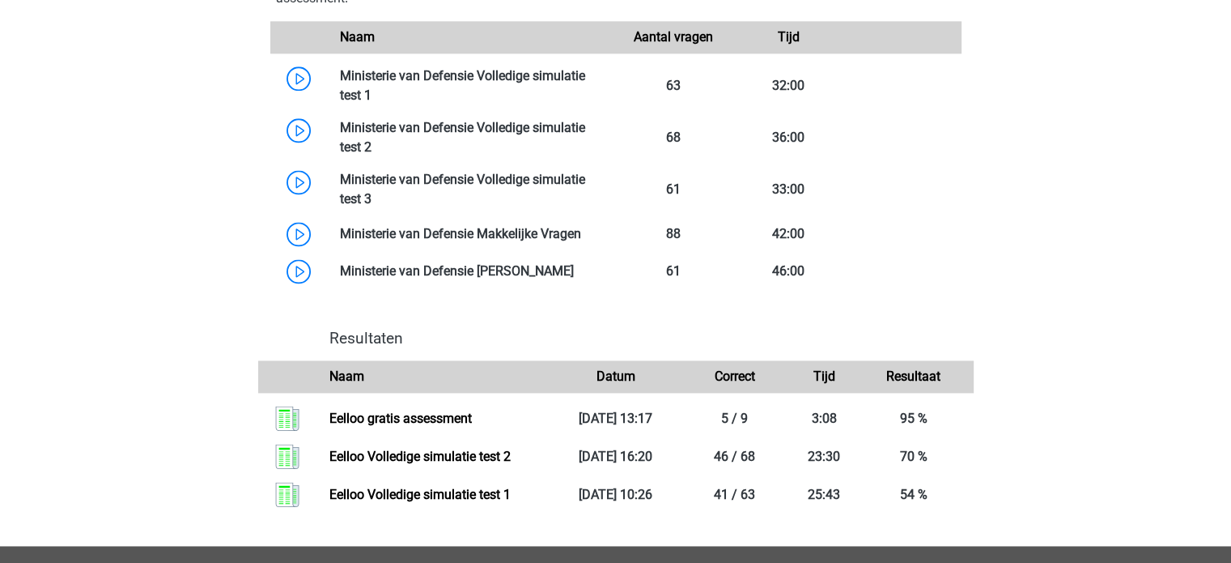
scroll to position [2024, 0]
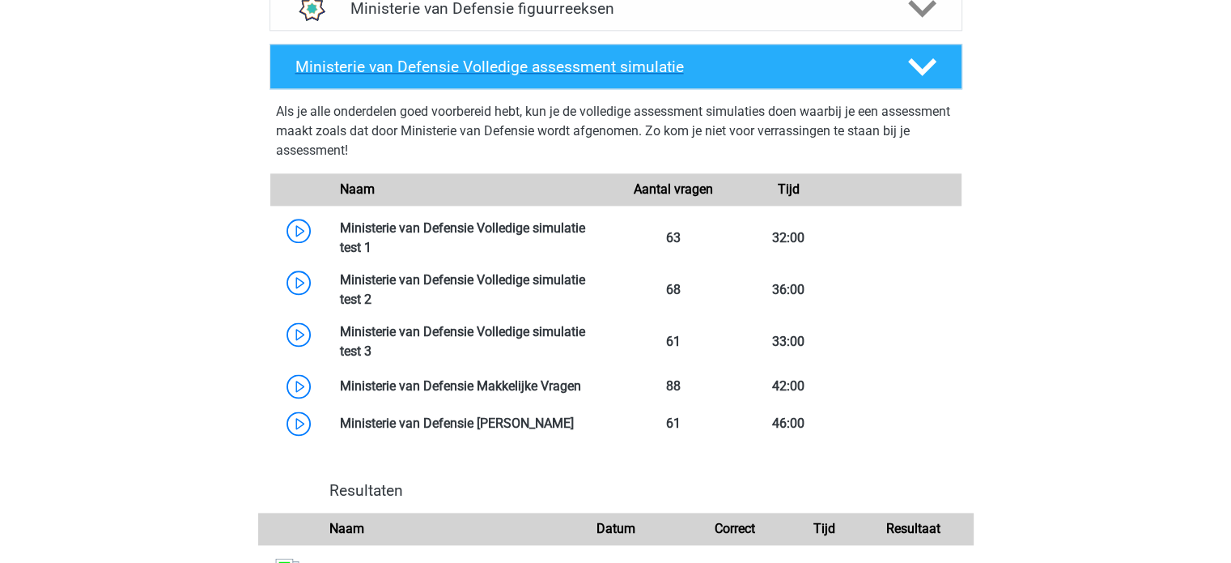
click at [915, 66] on polygon at bounding box center [922, 66] width 28 height 18
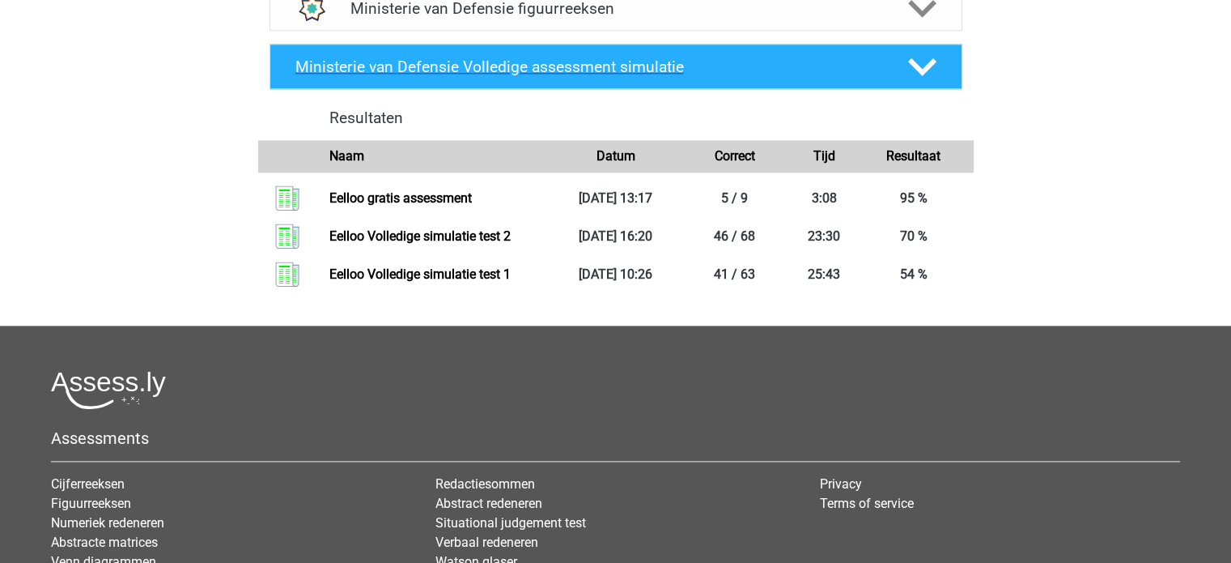
click at [916, 66] on polygon at bounding box center [922, 66] width 28 height 18
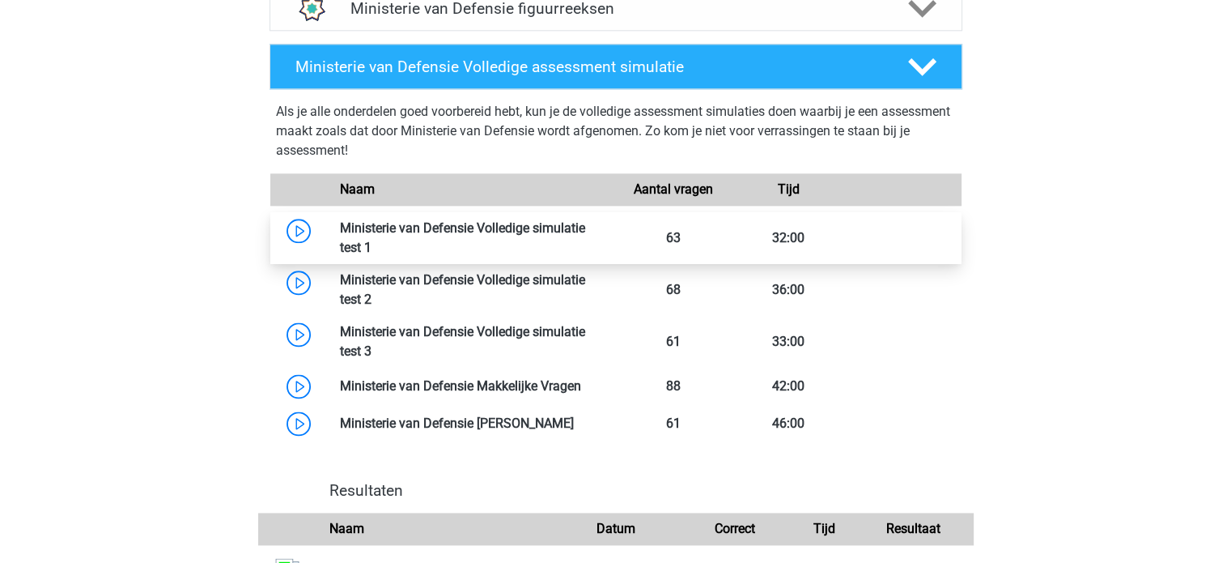
click at [372, 240] on link at bounding box center [372, 247] width 0 height 15
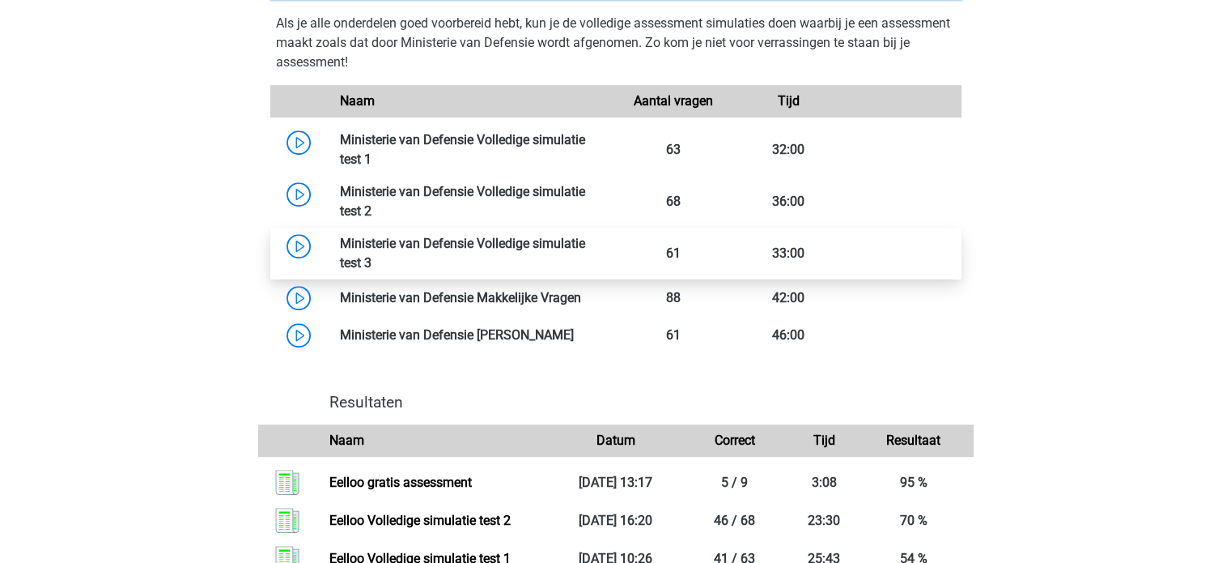
scroll to position [1192, 0]
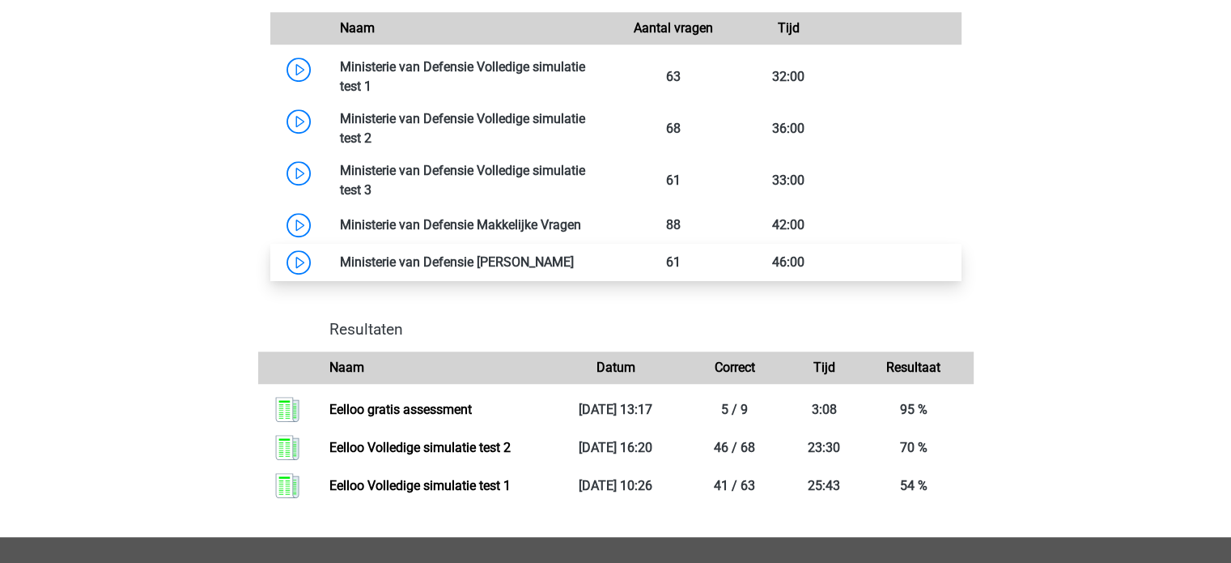
click at [574, 266] on link at bounding box center [574, 261] width 0 height 15
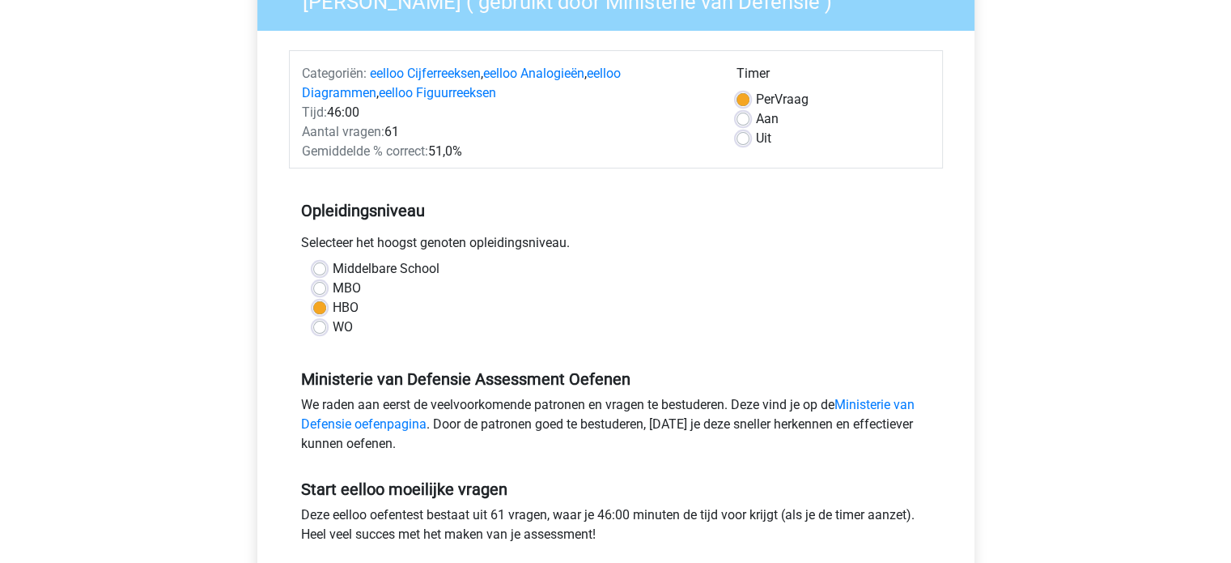
scroll to position [243, 0]
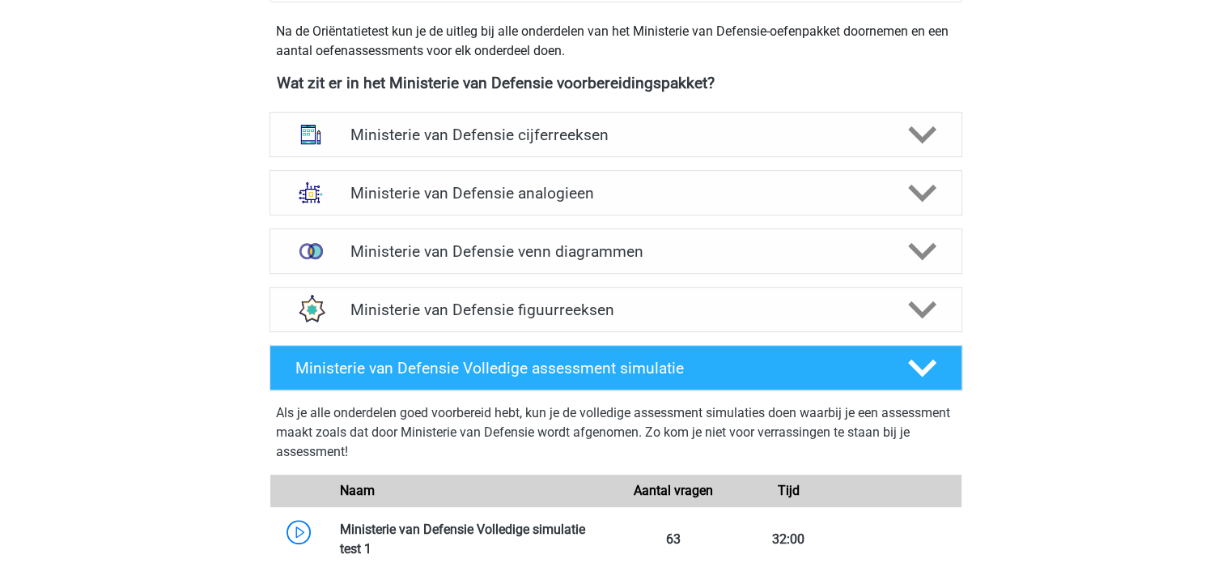
scroll to position [706, 0]
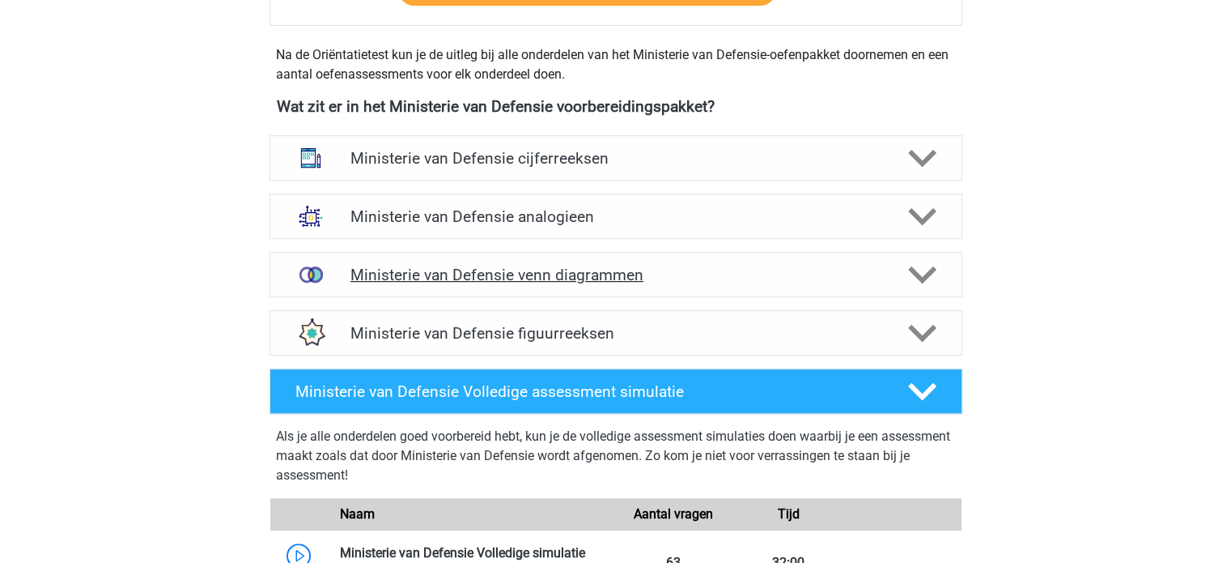
click at [492, 279] on h4 "Ministerie van Defensie venn diagrammen" at bounding box center [616, 275] width 530 height 19
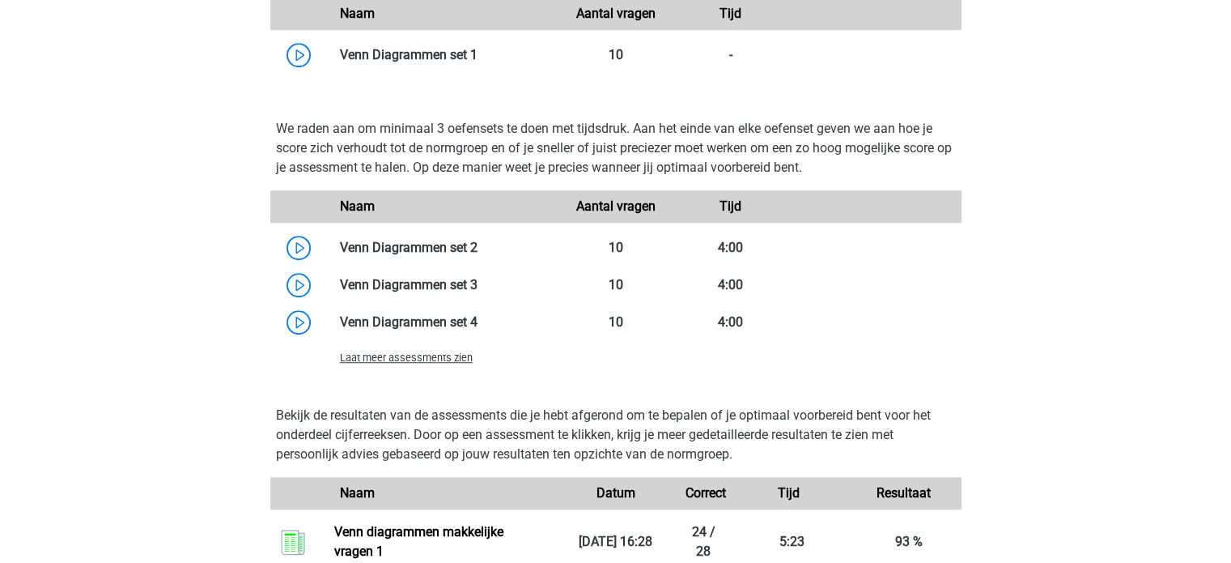
scroll to position [1192, 0]
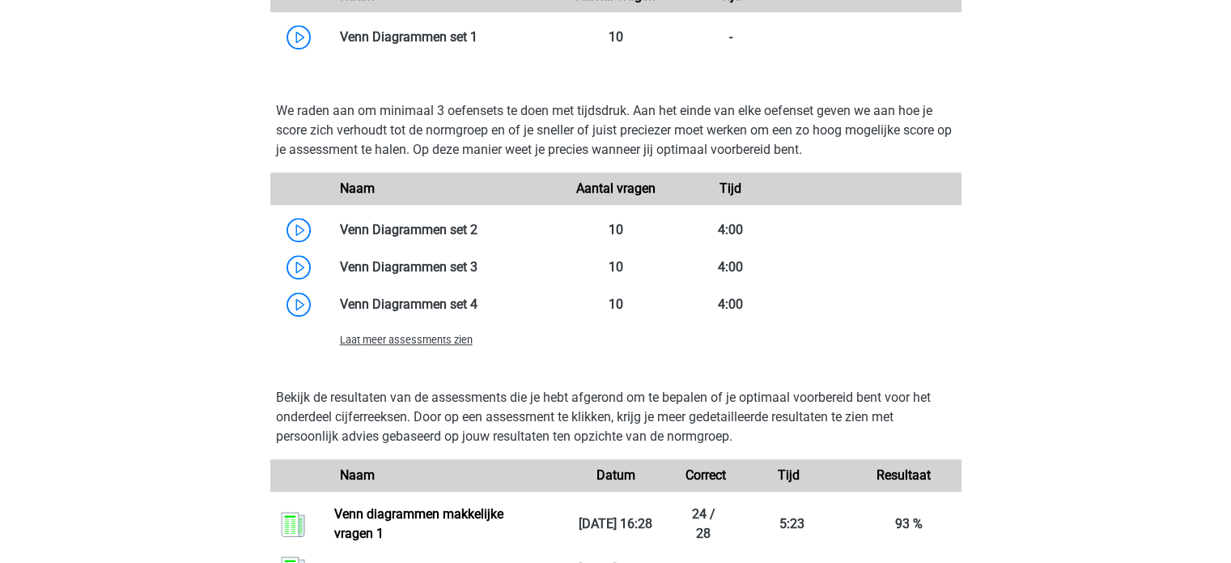
click at [421, 346] on div "Laat meer assessments zien" at bounding box center [443, 338] width 231 height 19
click at [421, 340] on span "Laat meer assessments zien" at bounding box center [406, 340] width 133 height 12
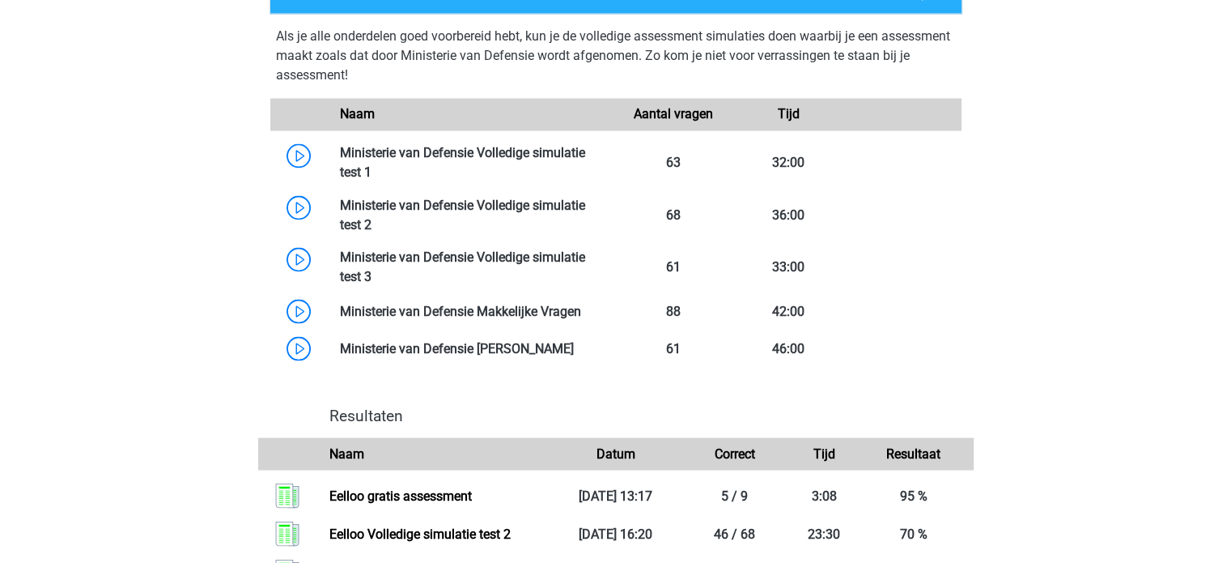
scroll to position [2892, 0]
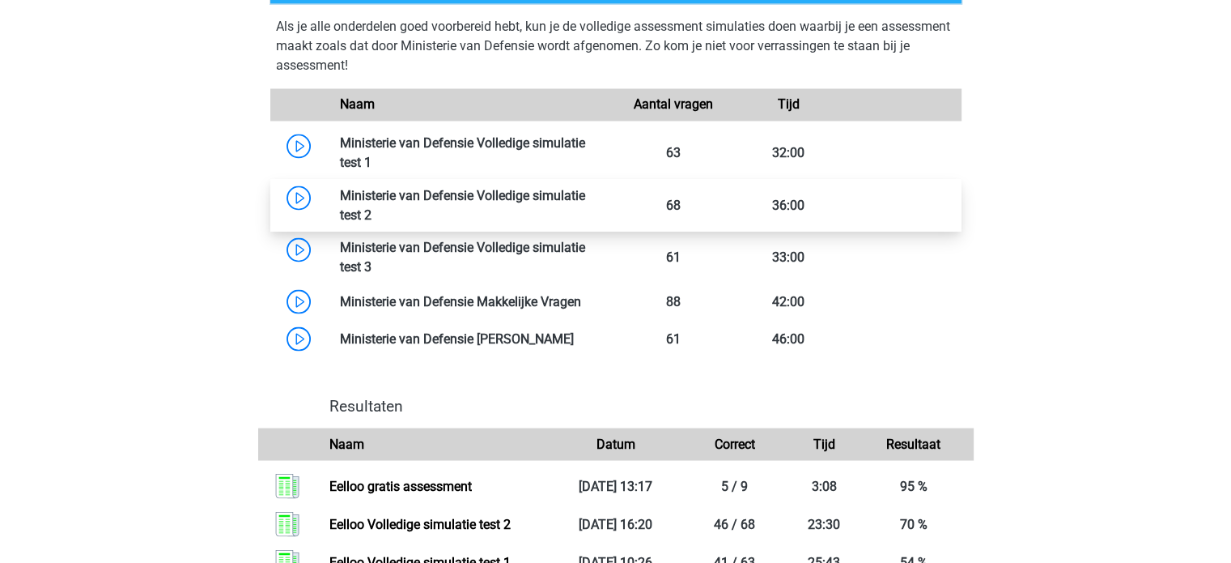
click at [372, 206] on link at bounding box center [372, 213] width 0 height 15
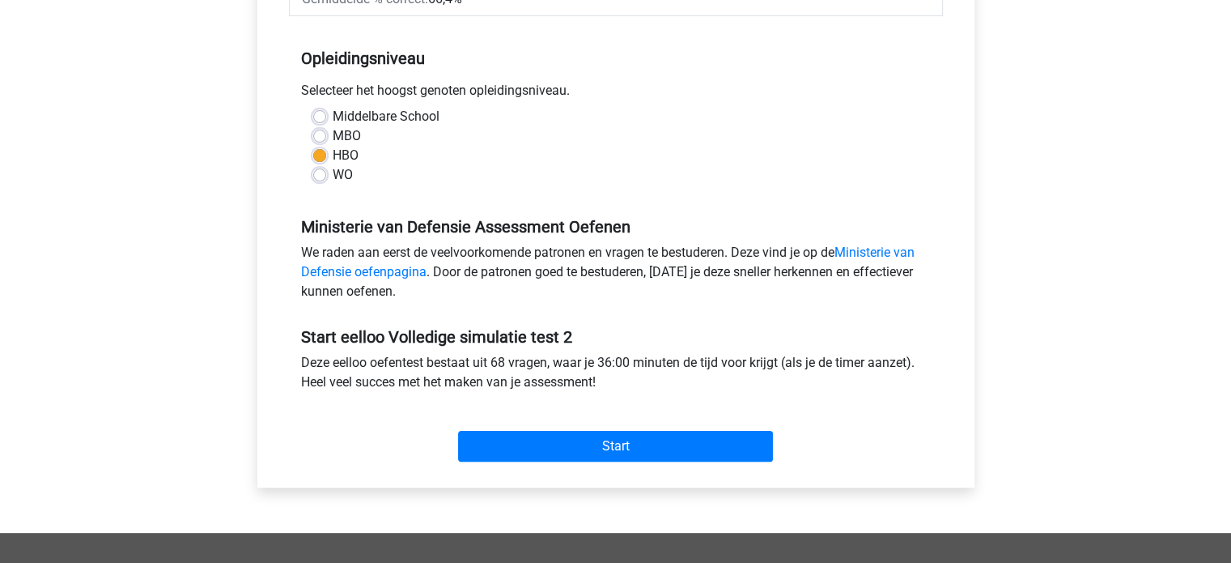
scroll to position [324, 0]
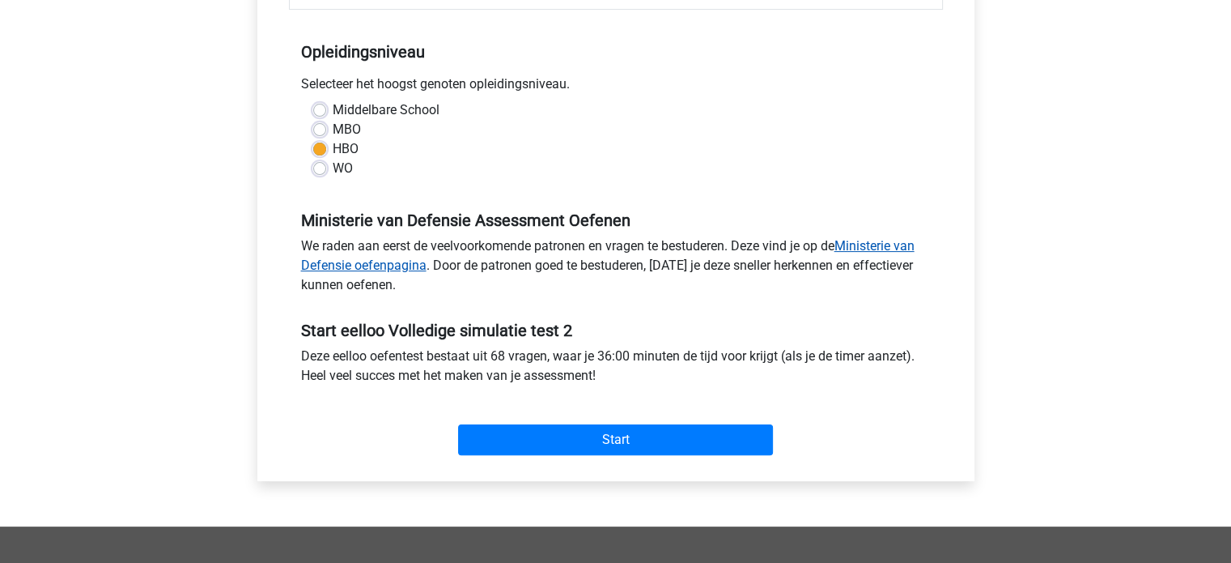
click at [859, 245] on link "Ministerie van Defensie oefenpagina" at bounding box center [608, 255] width 614 height 35
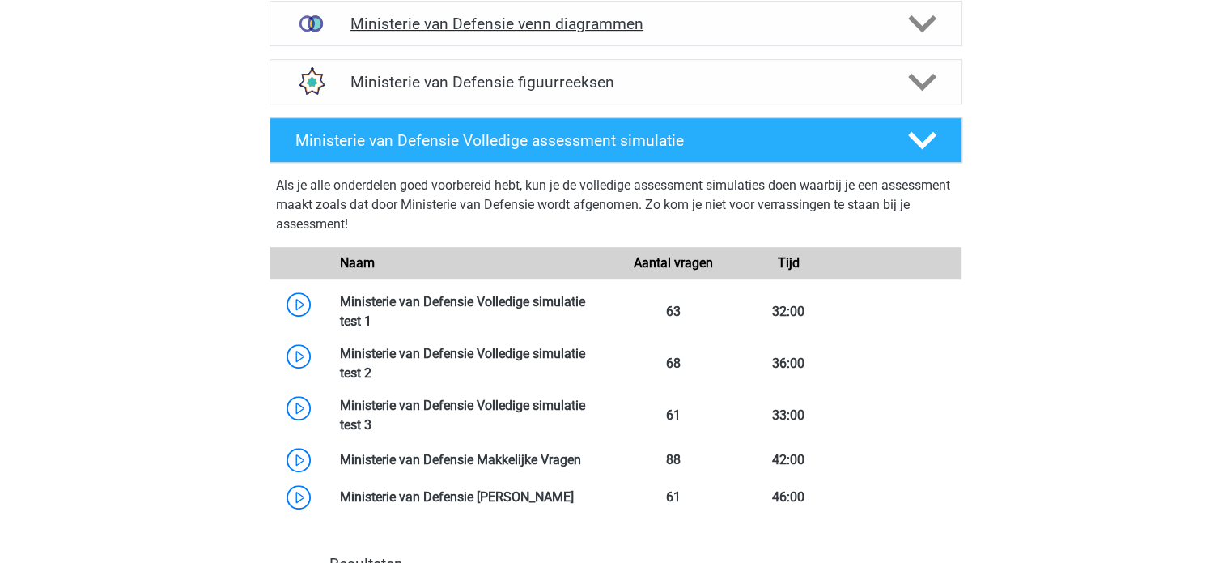
scroll to position [971, 0]
